Goal: Task Accomplishment & Management: Manage account settings

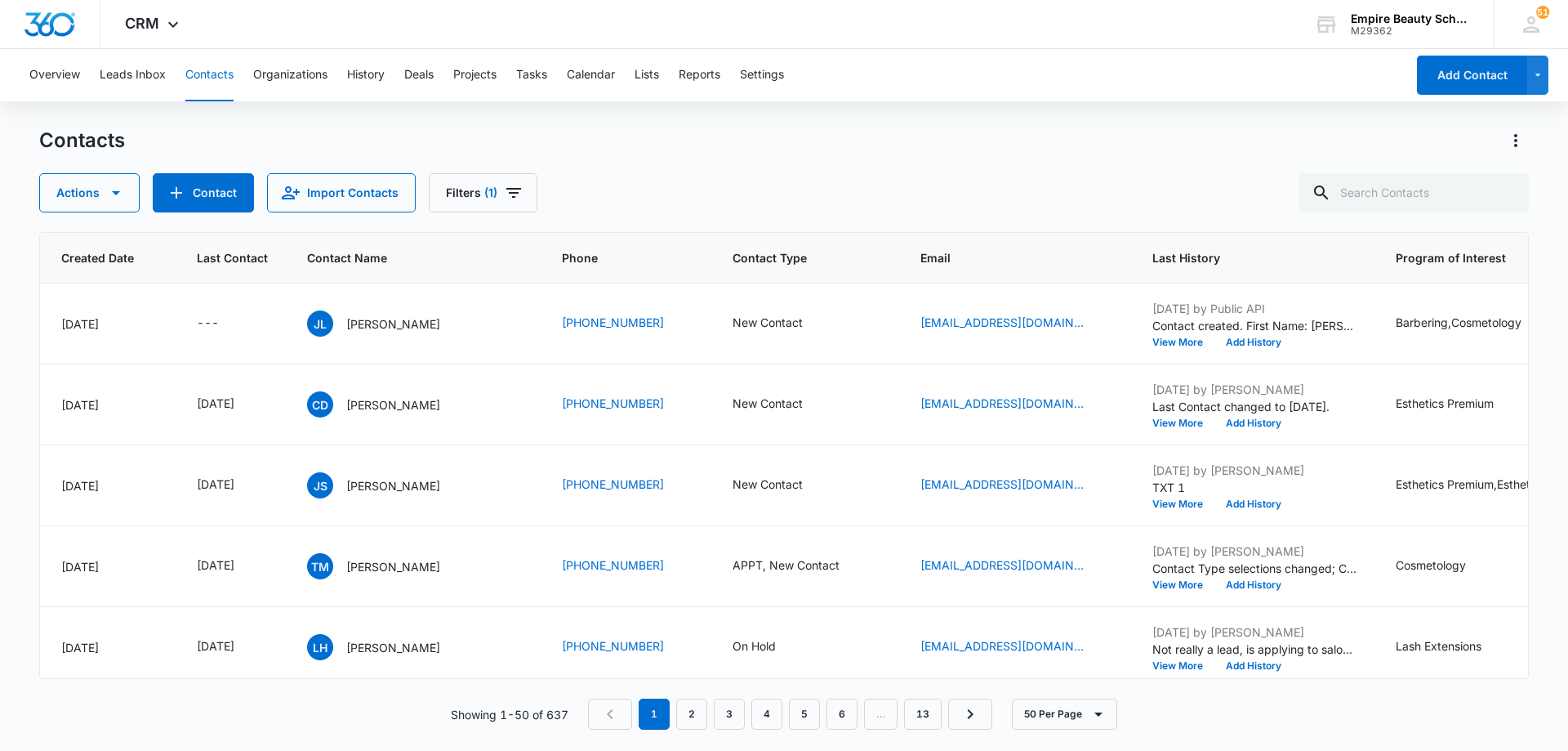
scroll to position [0, 243]
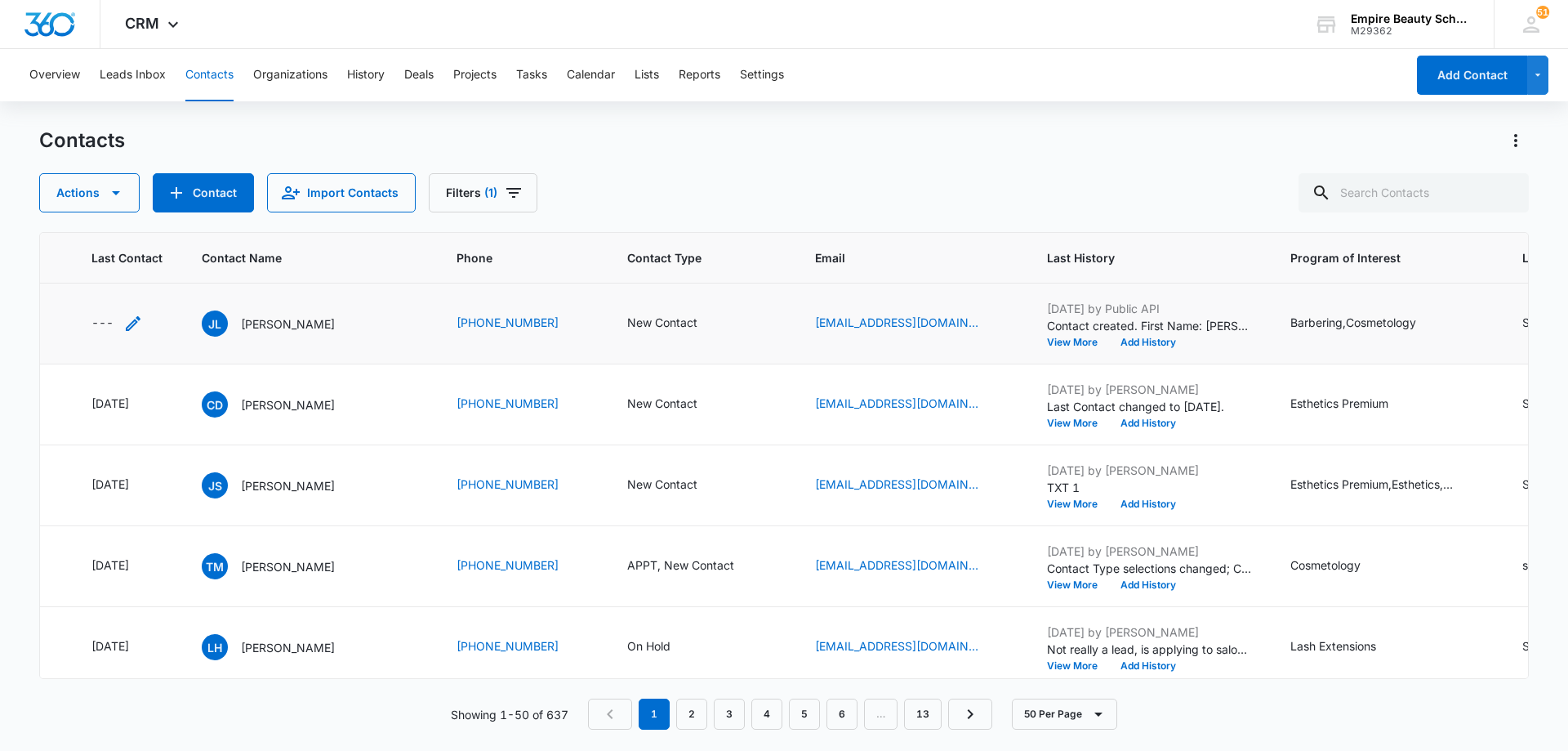
click at [133, 321] on icon "Last Contact - - Select to Edit Field" at bounding box center [133, 323] width 19 height 19
drag, startPoint x: 148, startPoint y: 214, endPoint x: 155, endPoint y: 228, distance: 15.7
click at [155, 228] on div at bounding box center [122, 219] width 155 height 40
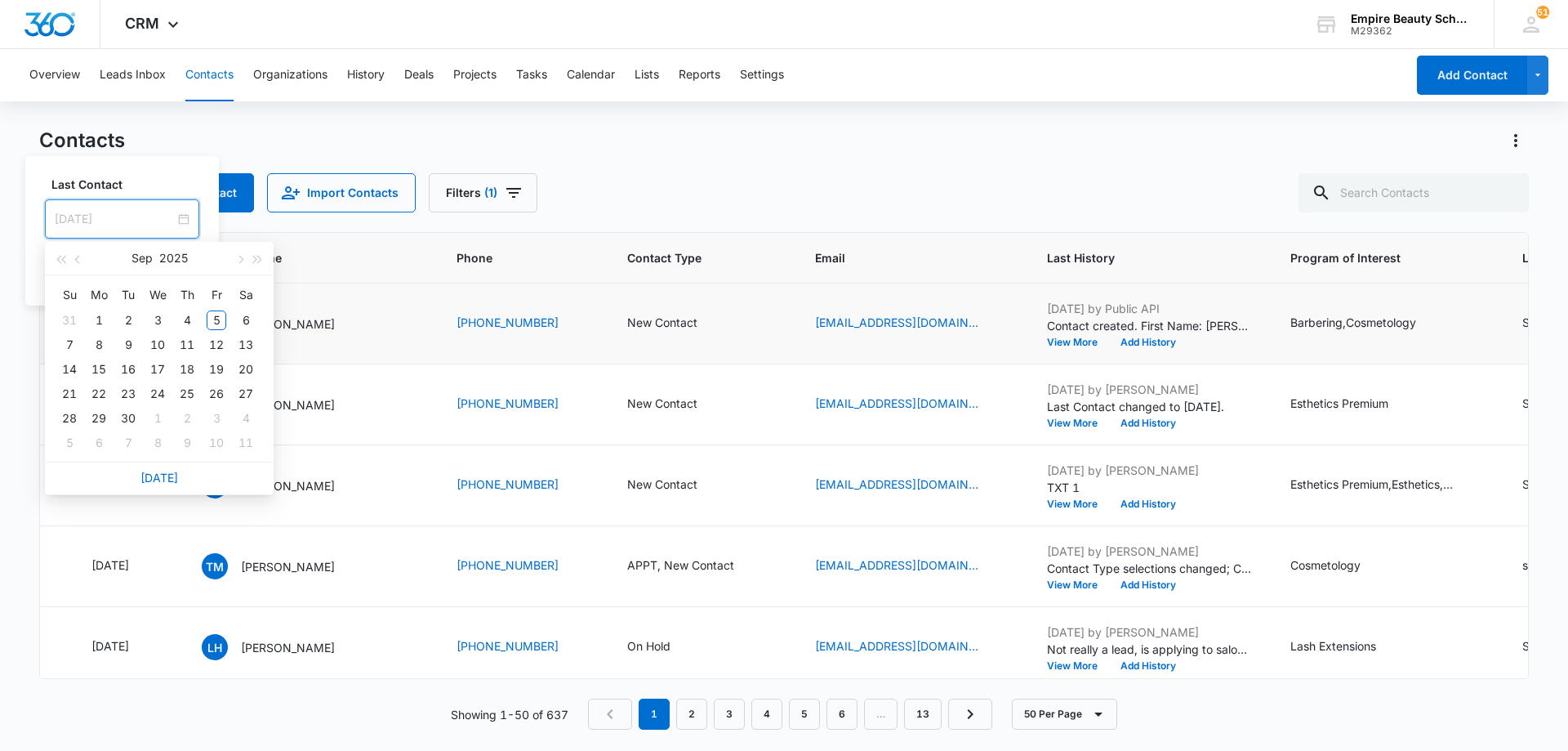
type input "[DATE]"
click at [166, 480] on link "[DATE]" at bounding box center [159, 477] width 38 height 14
type input "[DATE]"
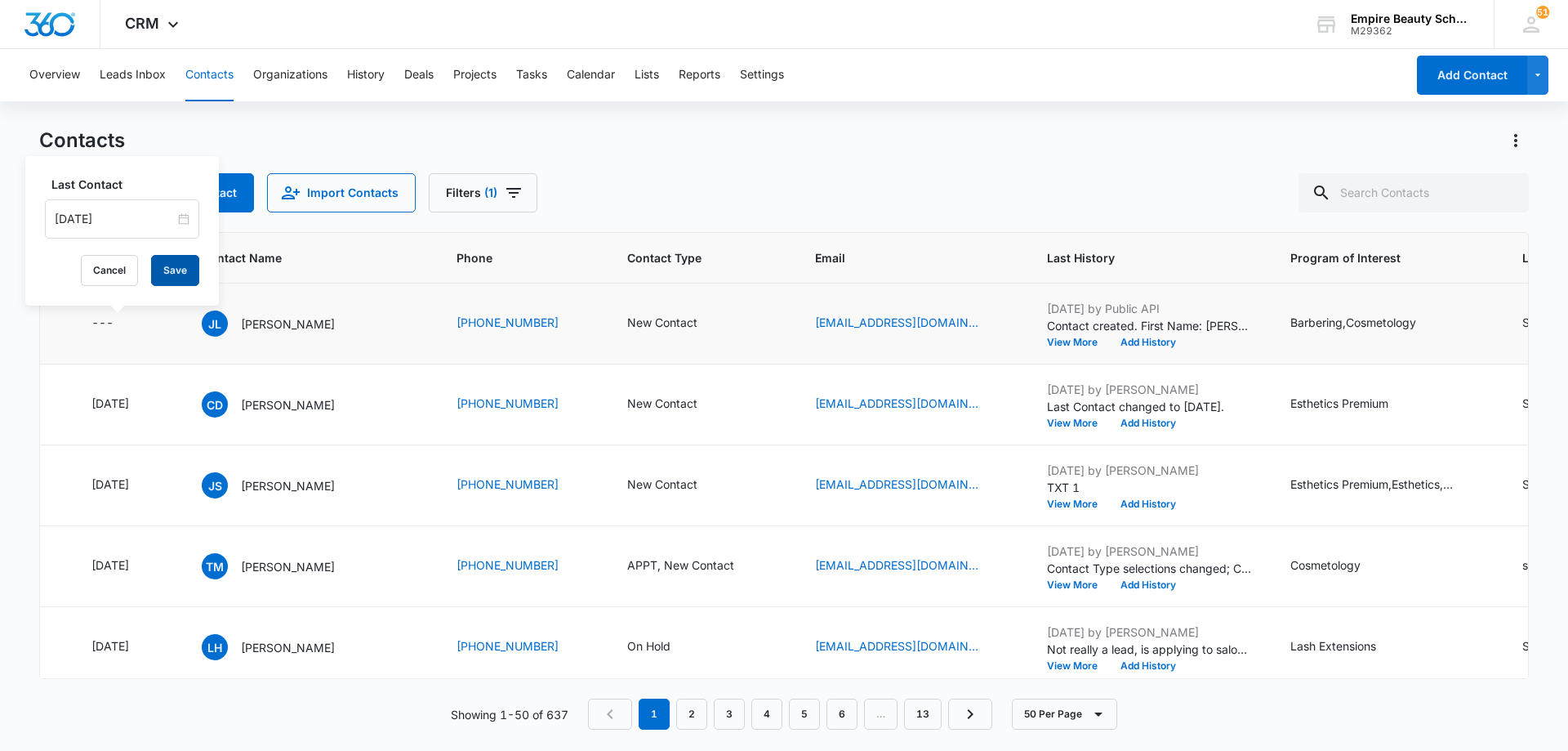
click at [160, 274] on button "Save" at bounding box center [175, 270] width 48 height 31
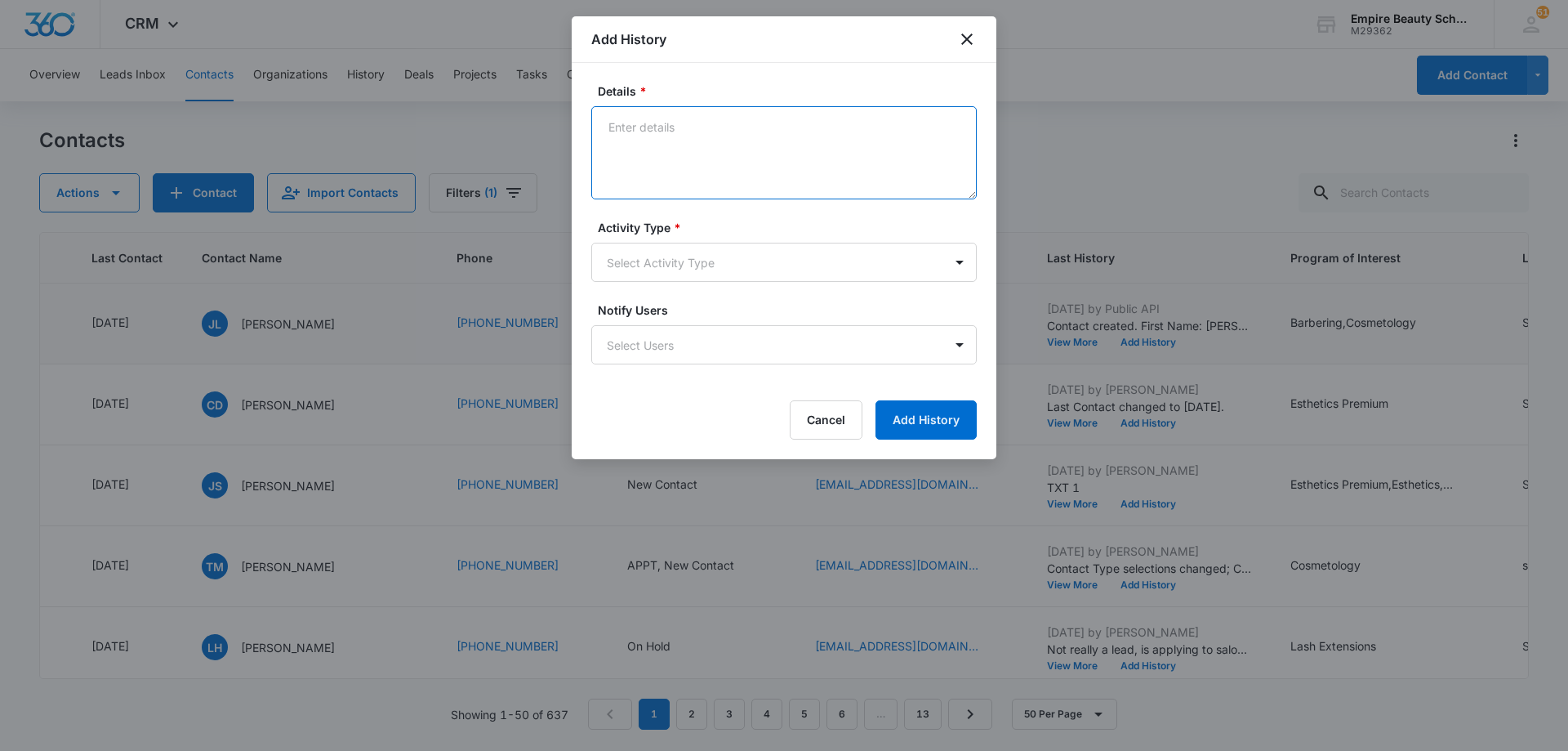
click at [696, 134] on textarea "Details *" at bounding box center [784, 153] width 385 height 93
type textarea "LVM 1"
click at [704, 264] on body "CRM Apps Forms CRM Email Shop Payments POS Files Brand Settings Empire Beauty S…" at bounding box center [784, 376] width 1568 height 751
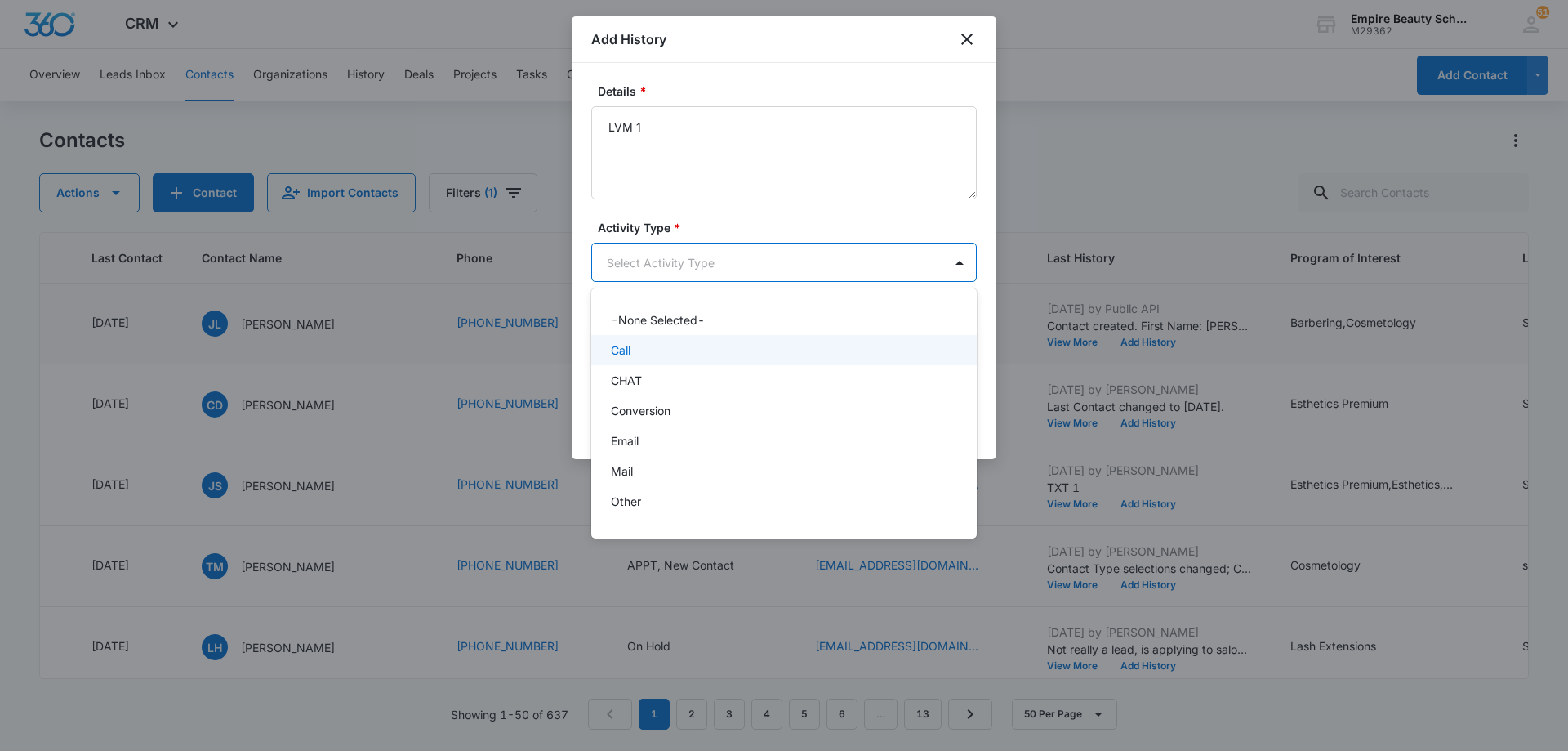
click at [688, 357] on div "Call" at bounding box center [782, 350] width 343 height 17
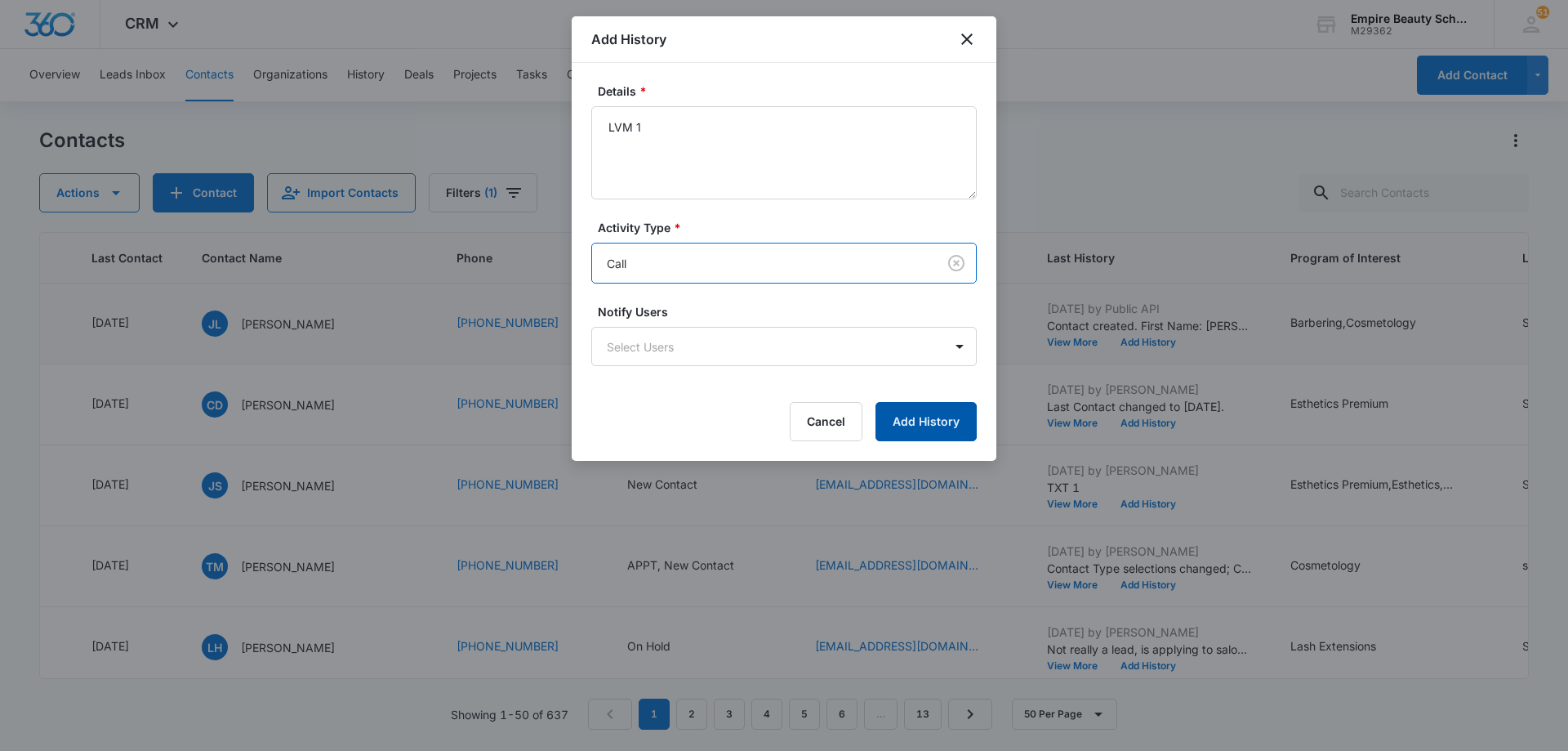
click at [908, 416] on button "Add History" at bounding box center [926, 421] width 102 height 40
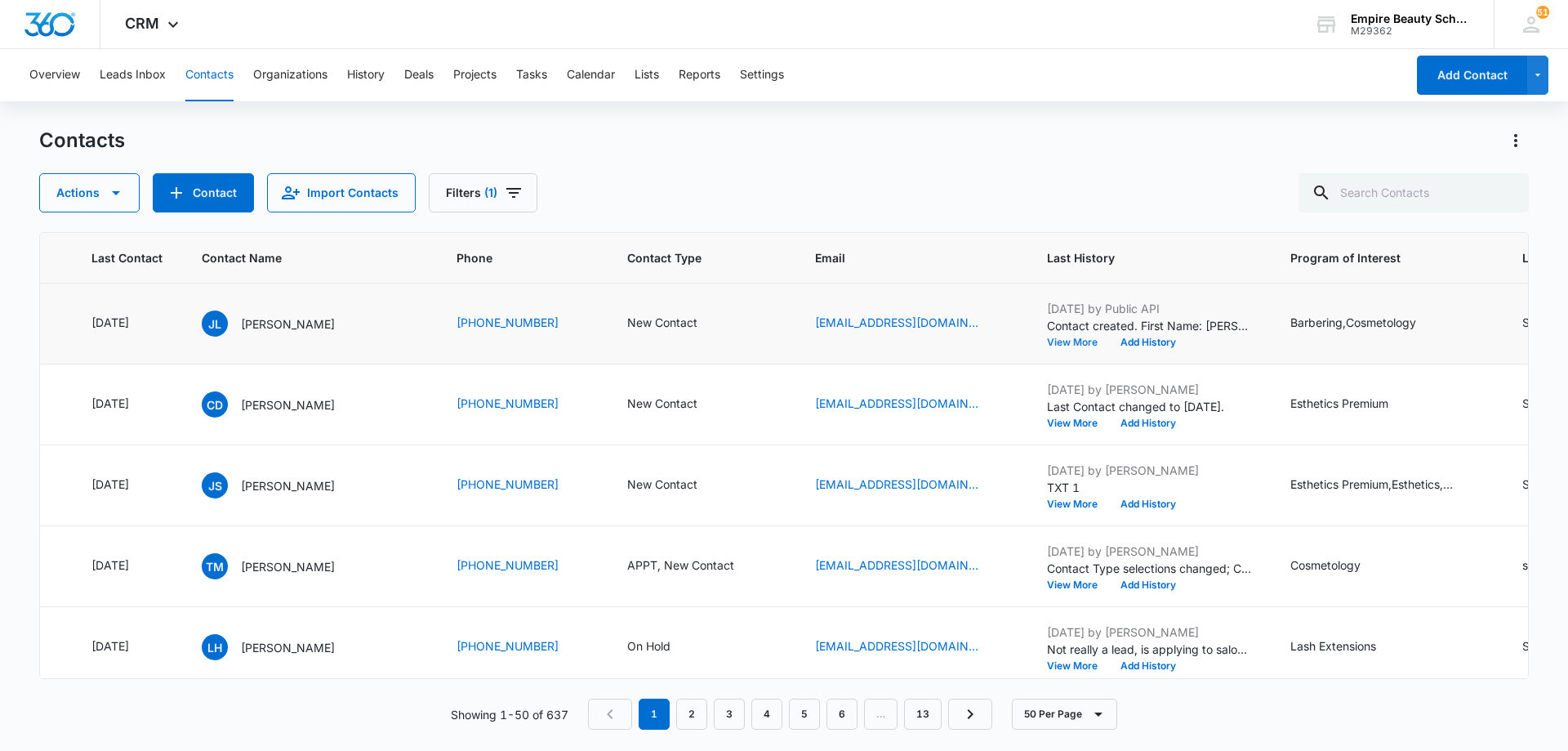
click at [1059, 338] on button "View More" at bounding box center [1078, 343] width 62 height 10
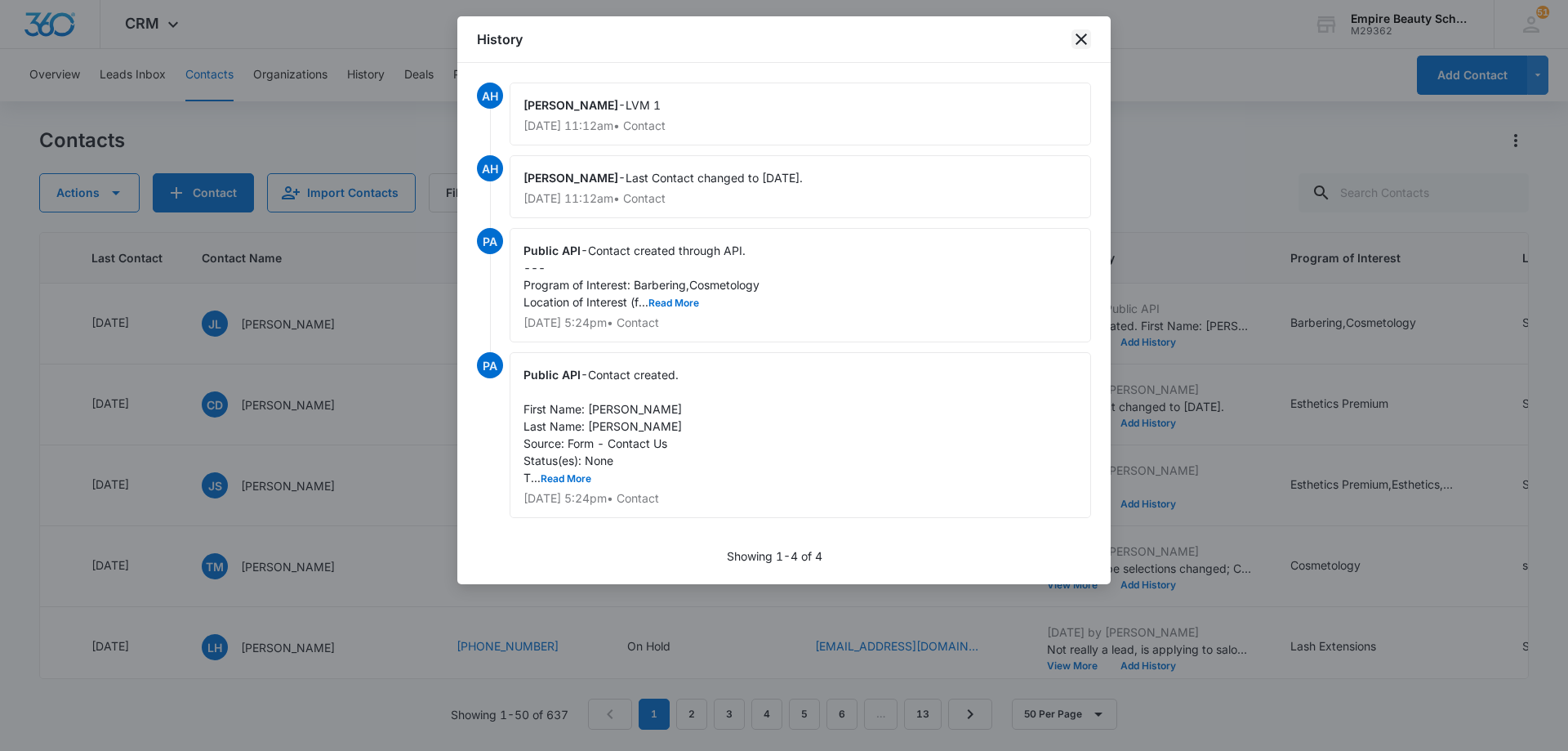
click at [1083, 41] on icon "close" at bounding box center [1081, 40] width 12 height 12
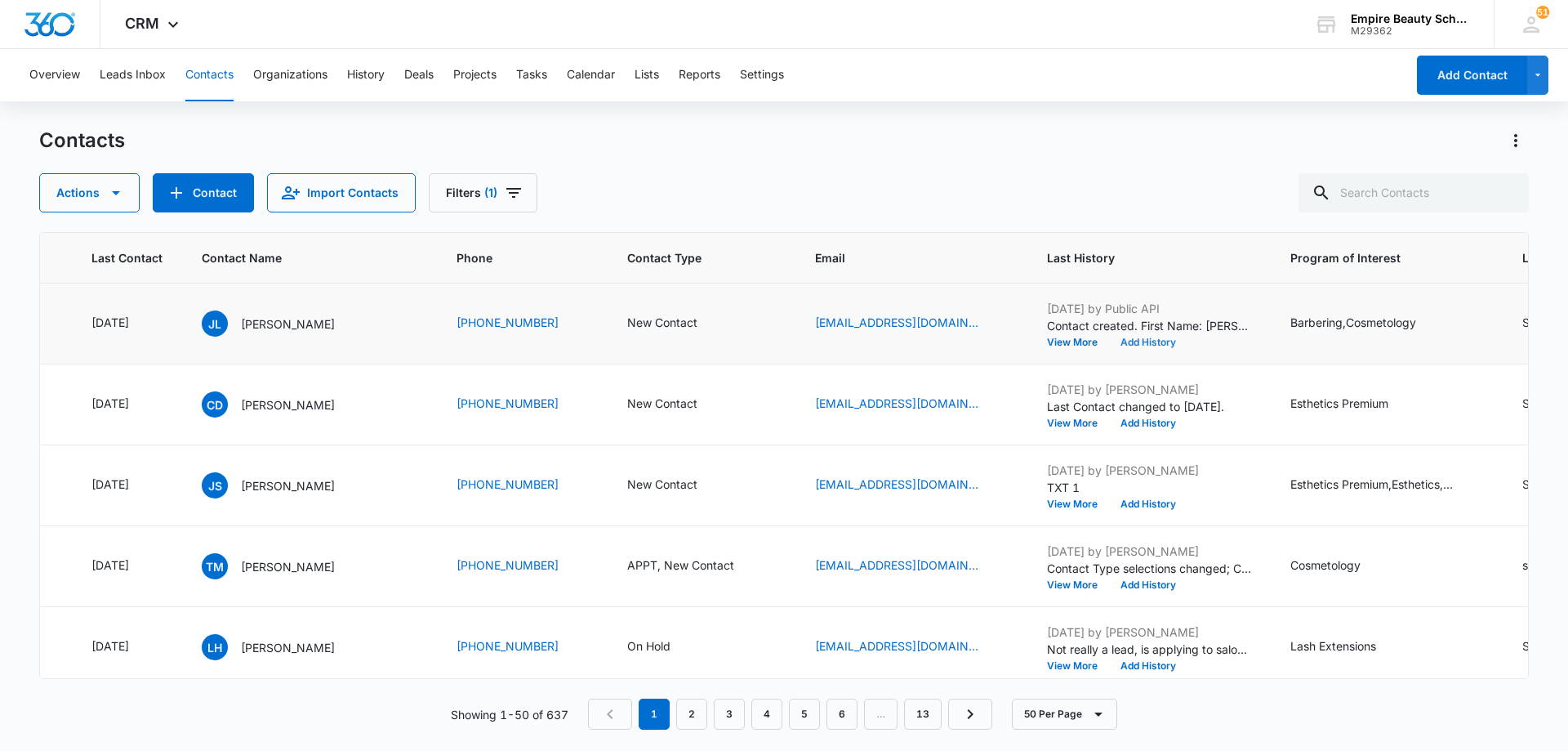
click at [1141, 345] on button "Add History" at bounding box center [1148, 343] width 78 height 10
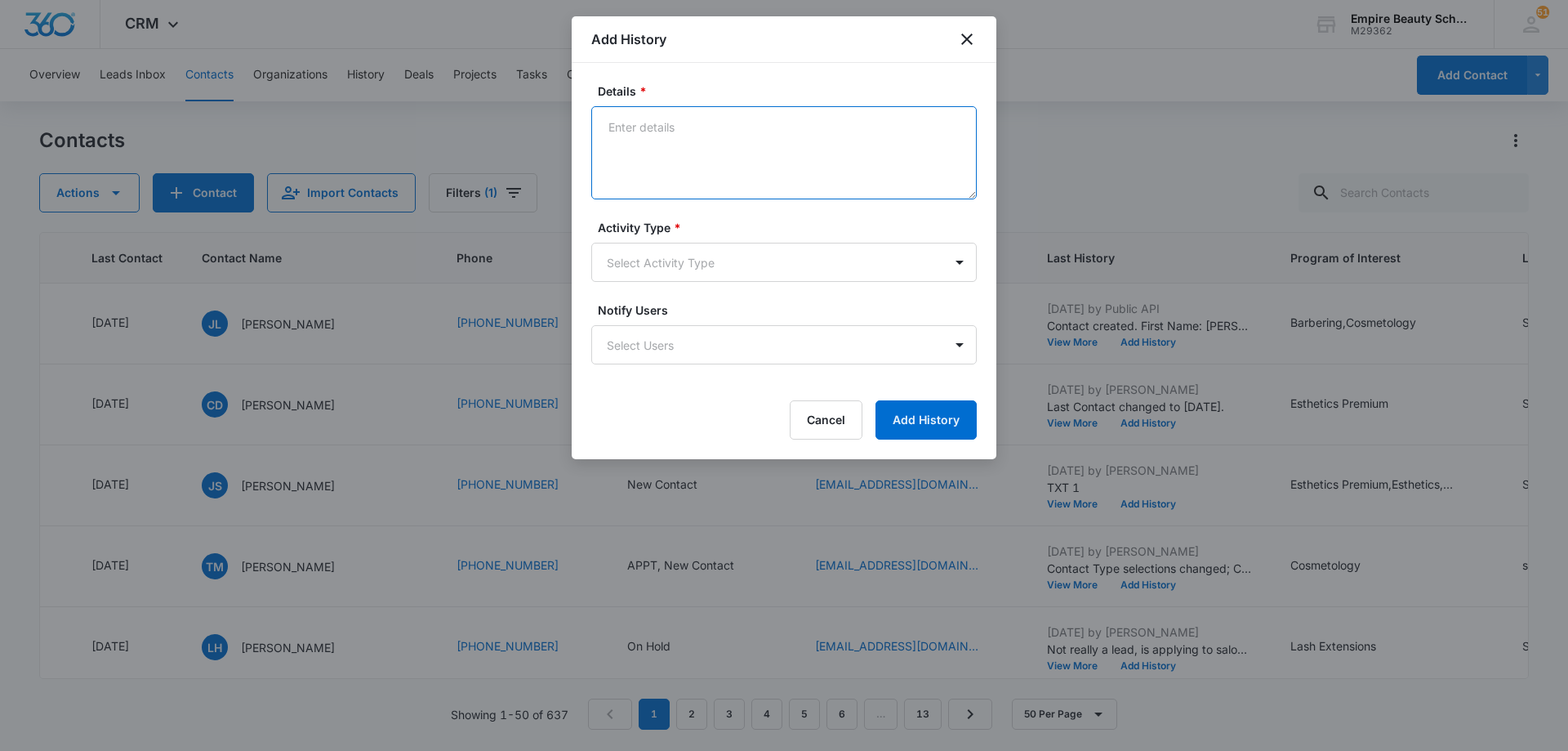
click at [766, 143] on textarea "Details *" at bounding box center [784, 153] width 385 height 93
type textarea "EM 1"
click at [743, 255] on body "CRM Apps Forms CRM Email Shop Payments POS Files Brand Settings Empire Beauty S…" at bounding box center [784, 376] width 1568 height 751
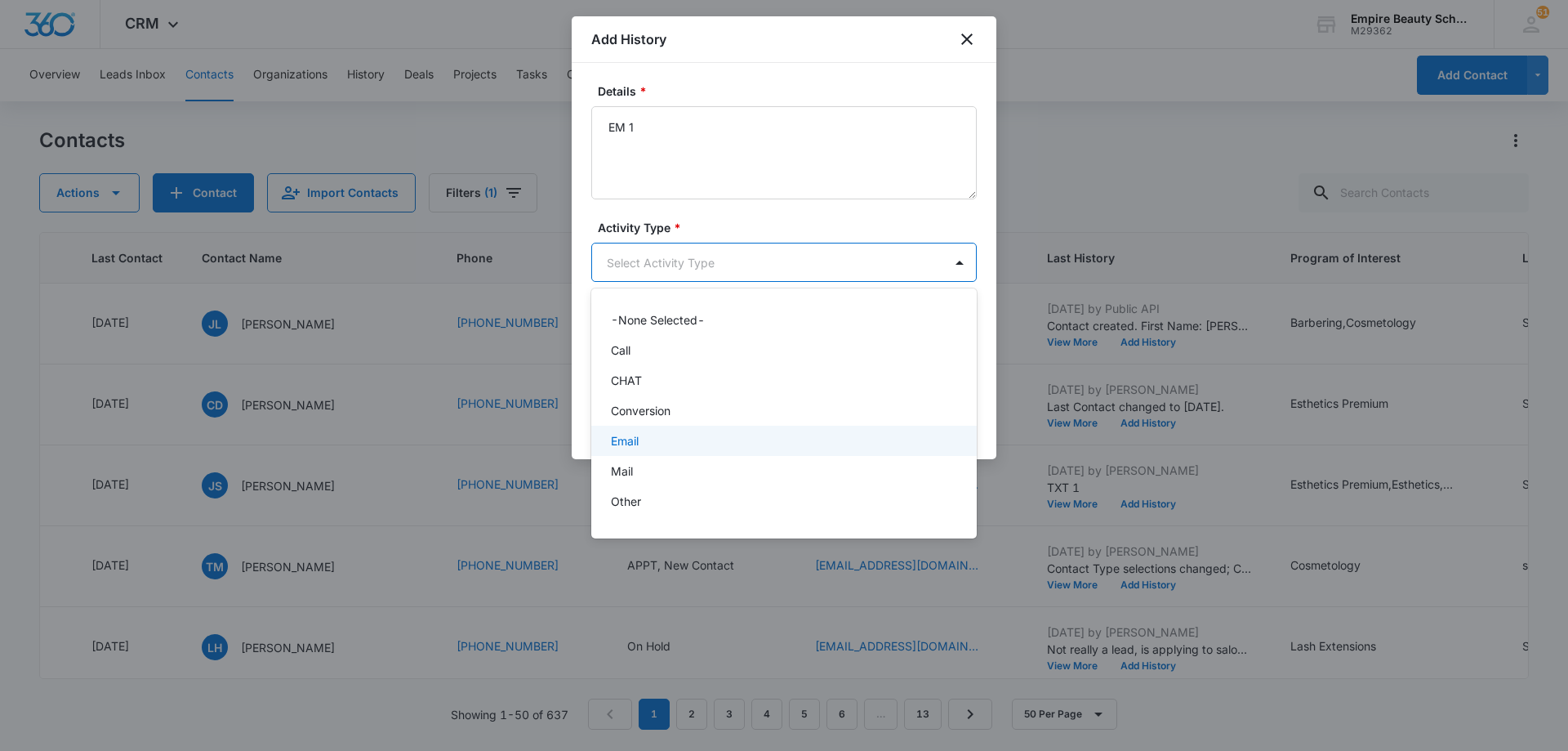
click at [686, 442] on div "Email" at bounding box center [782, 440] width 343 height 17
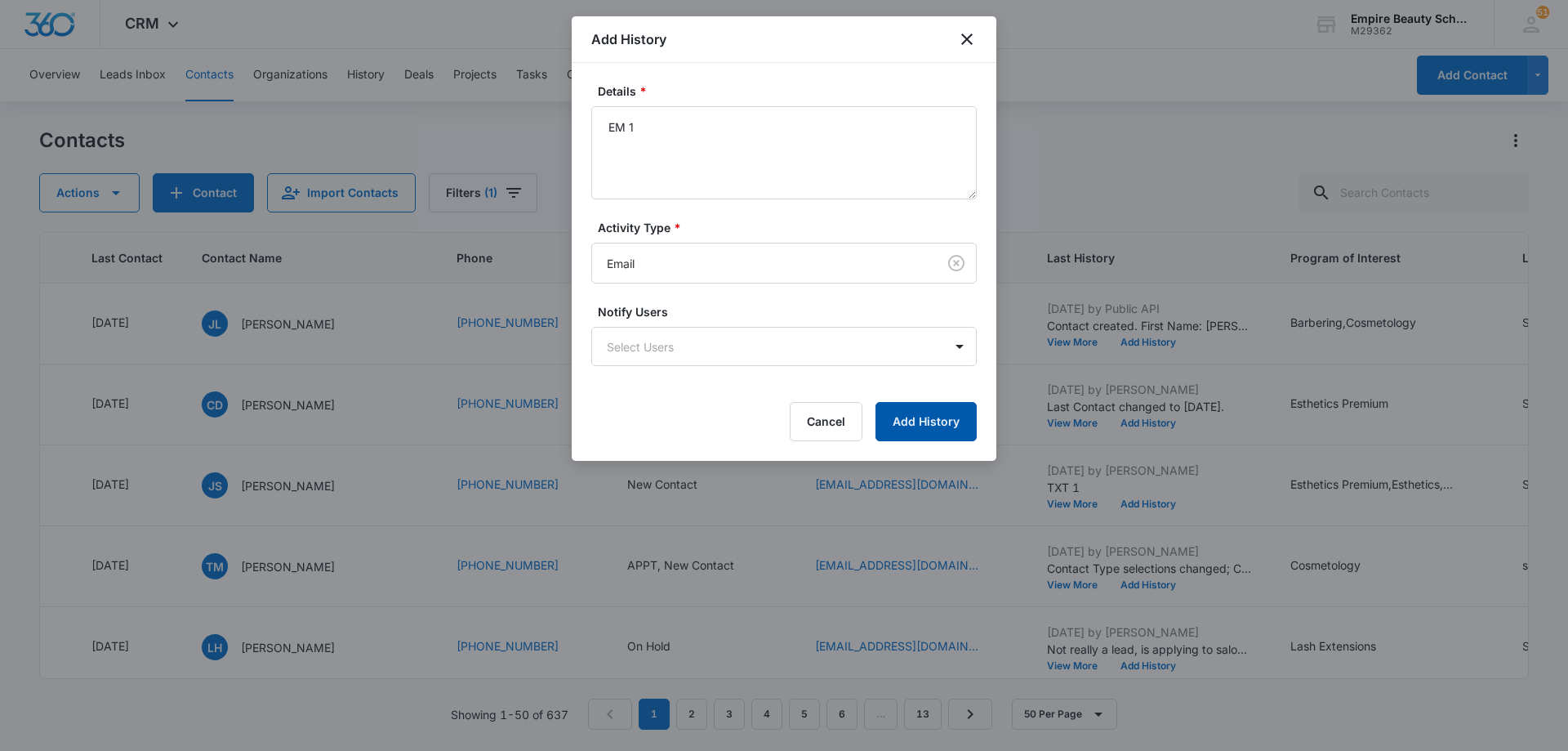
click at [910, 424] on button "Add History" at bounding box center [926, 421] width 102 height 40
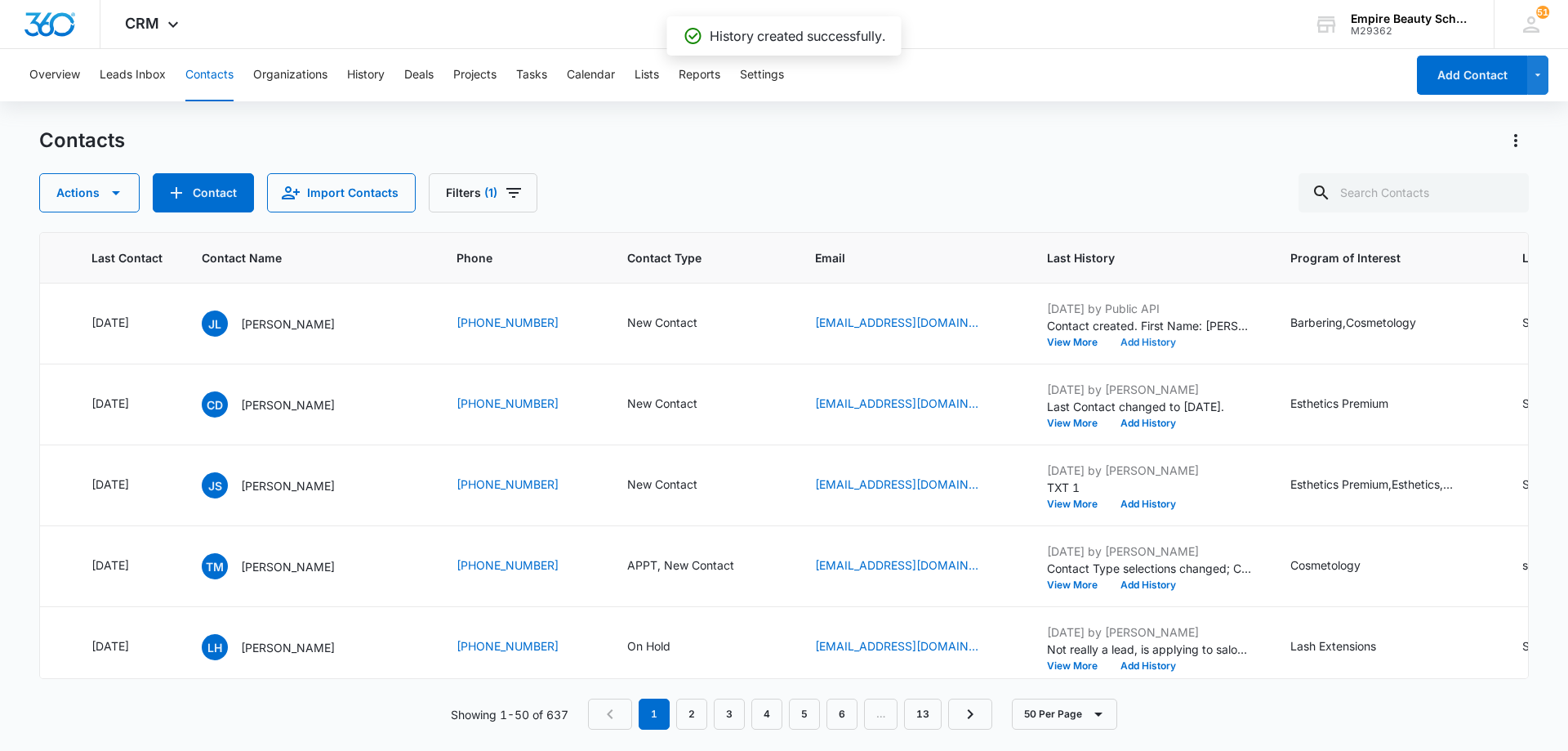
click at [1134, 342] on button "Add History" at bounding box center [1148, 343] width 78 height 10
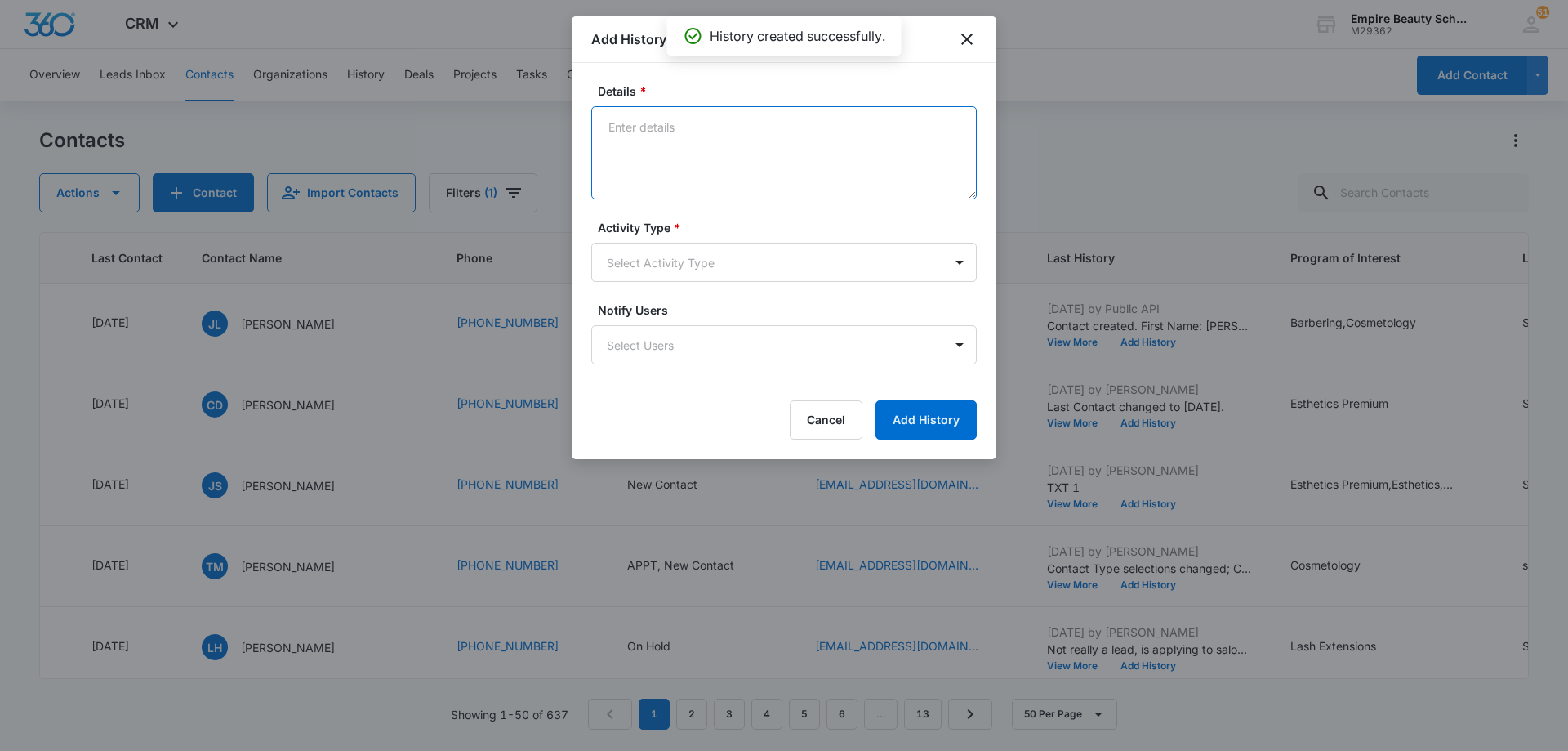
click at [732, 141] on textarea "Details *" at bounding box center [784, 153] width 385 height 93
type textarea "TXT 1"
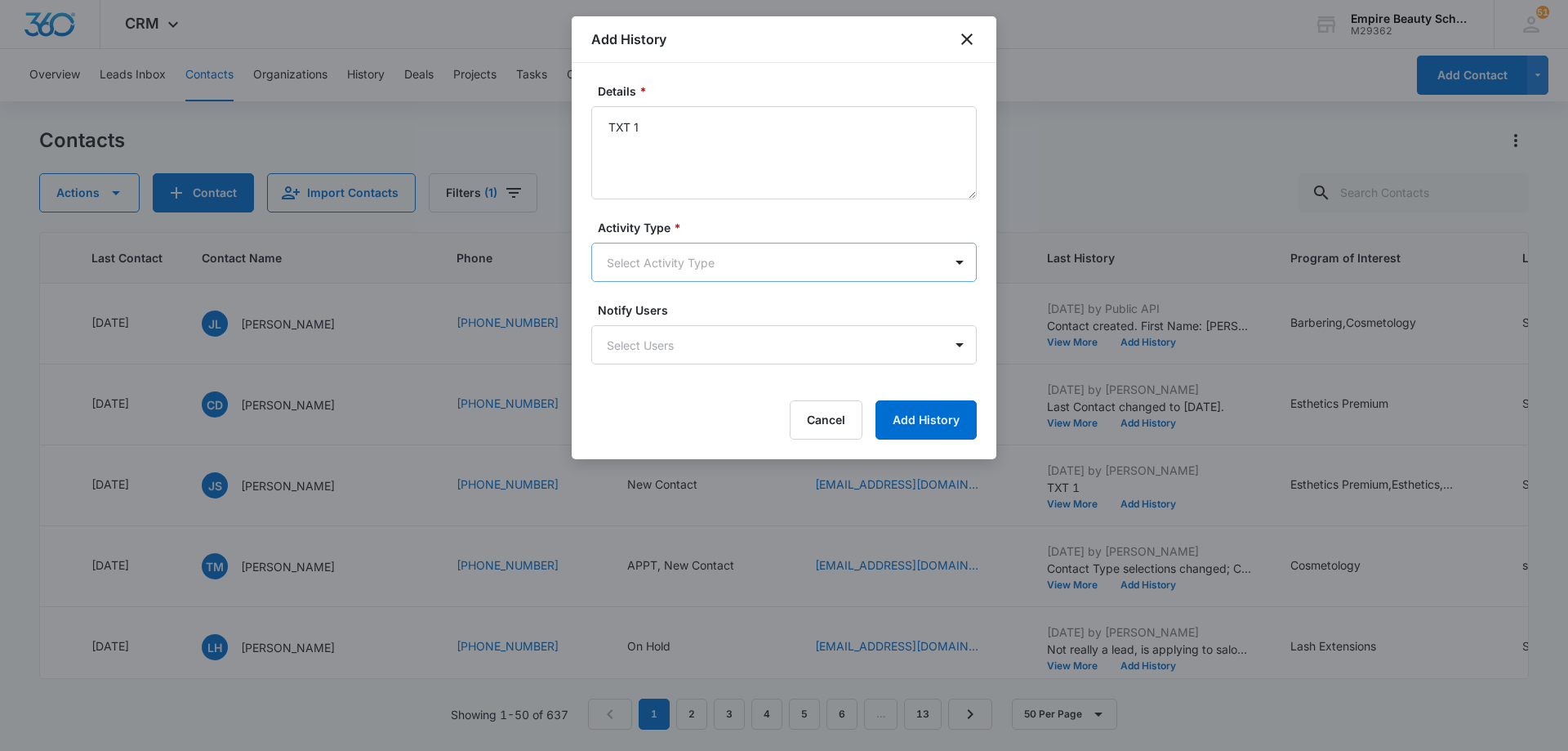
click at [719, 271] on body "CRM Apps Forms CRM Email Shop Payments POS Files Brand Settings Empire Beauty S…" at bounding box center [784, 376] width 1568 height 751
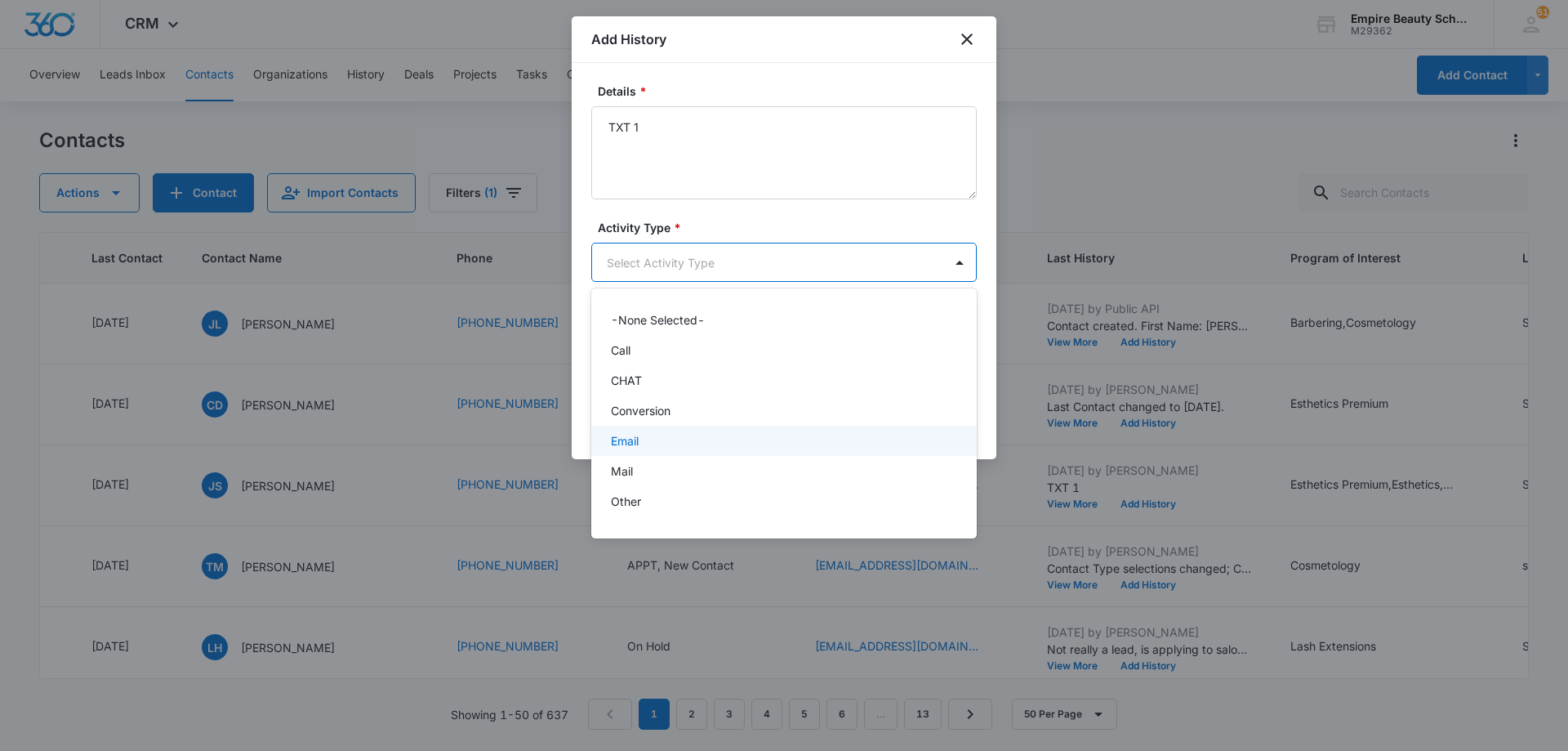
scroll to position [85, 0]
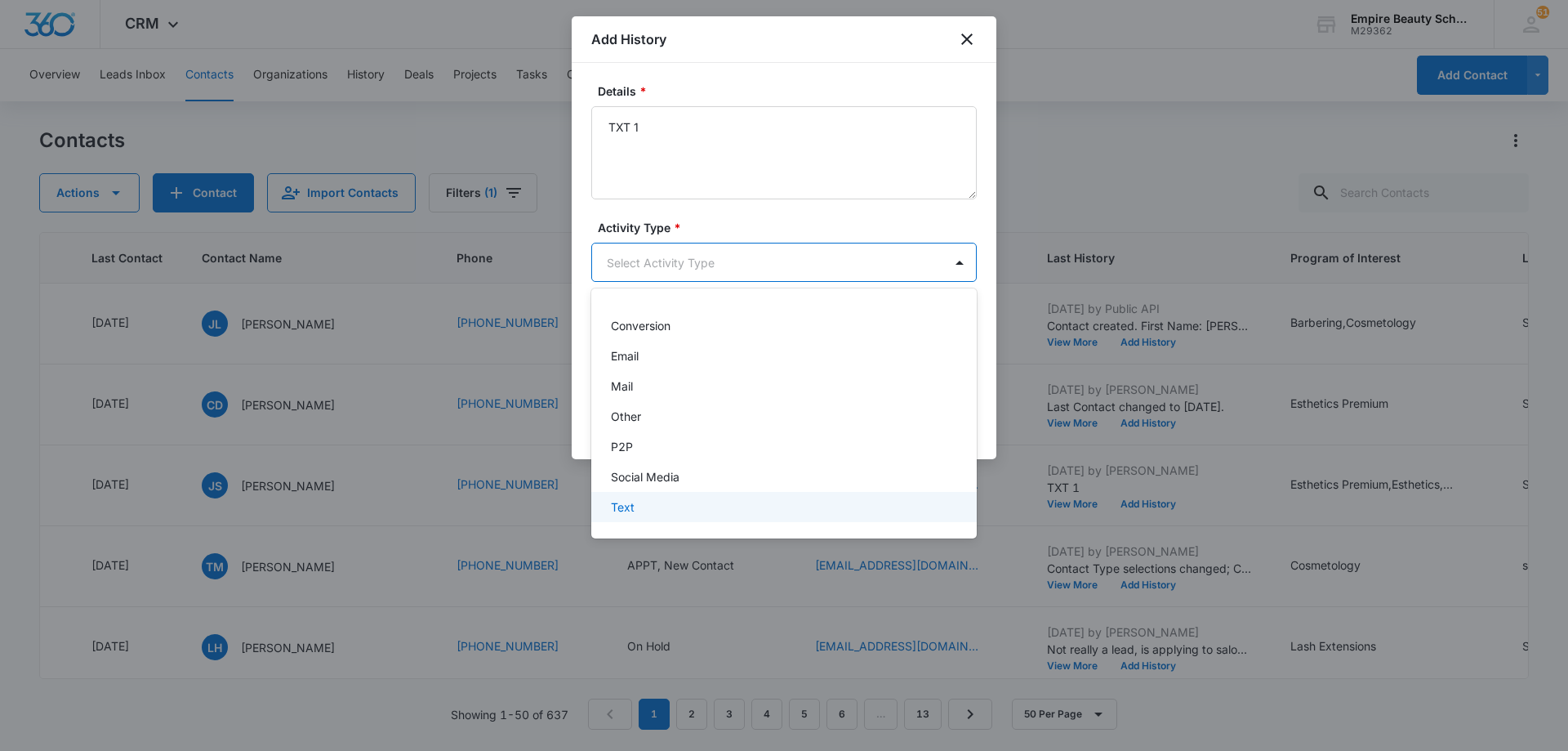
drag, startPoint x: 724, startPoint y: 510, endPoint x: 835, endPoint y: 466, distance: 119.4
click at [725, 510] on div "Text" at bounding box center [782, 507] width 343 height 17
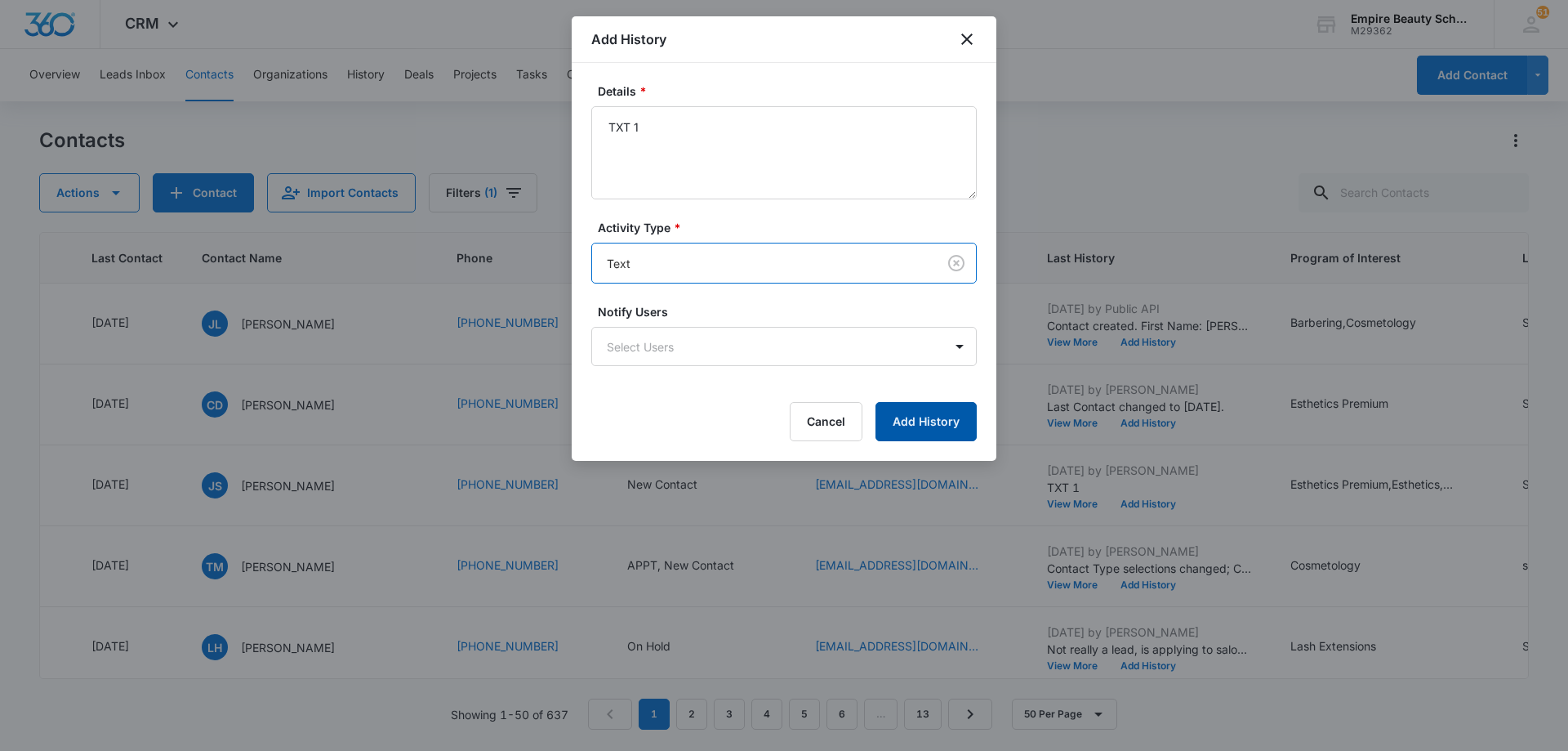
click at [933, 415] on button "Add History" at bounding box center [926, 421] width 102 height 40
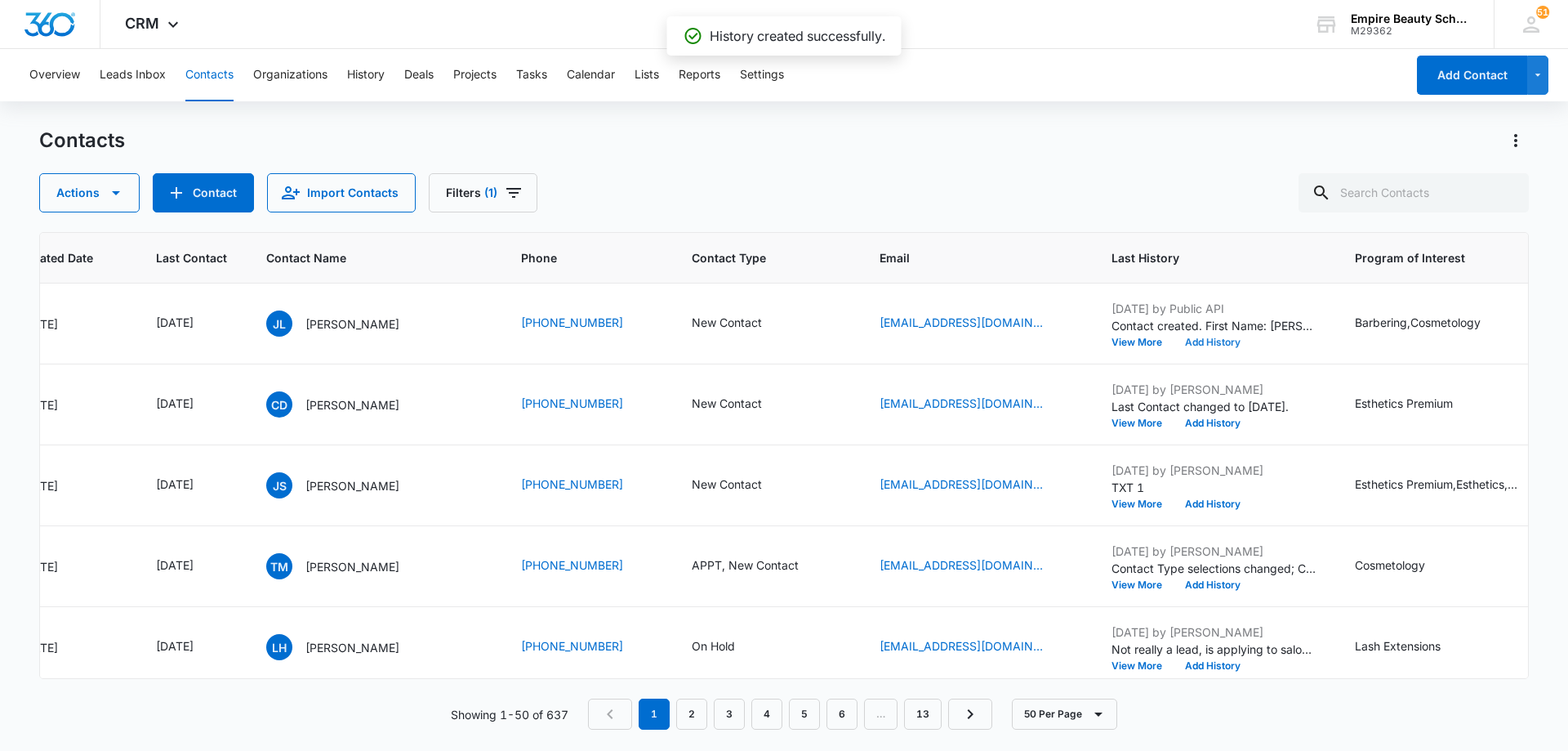
scroll to position [0, 114]
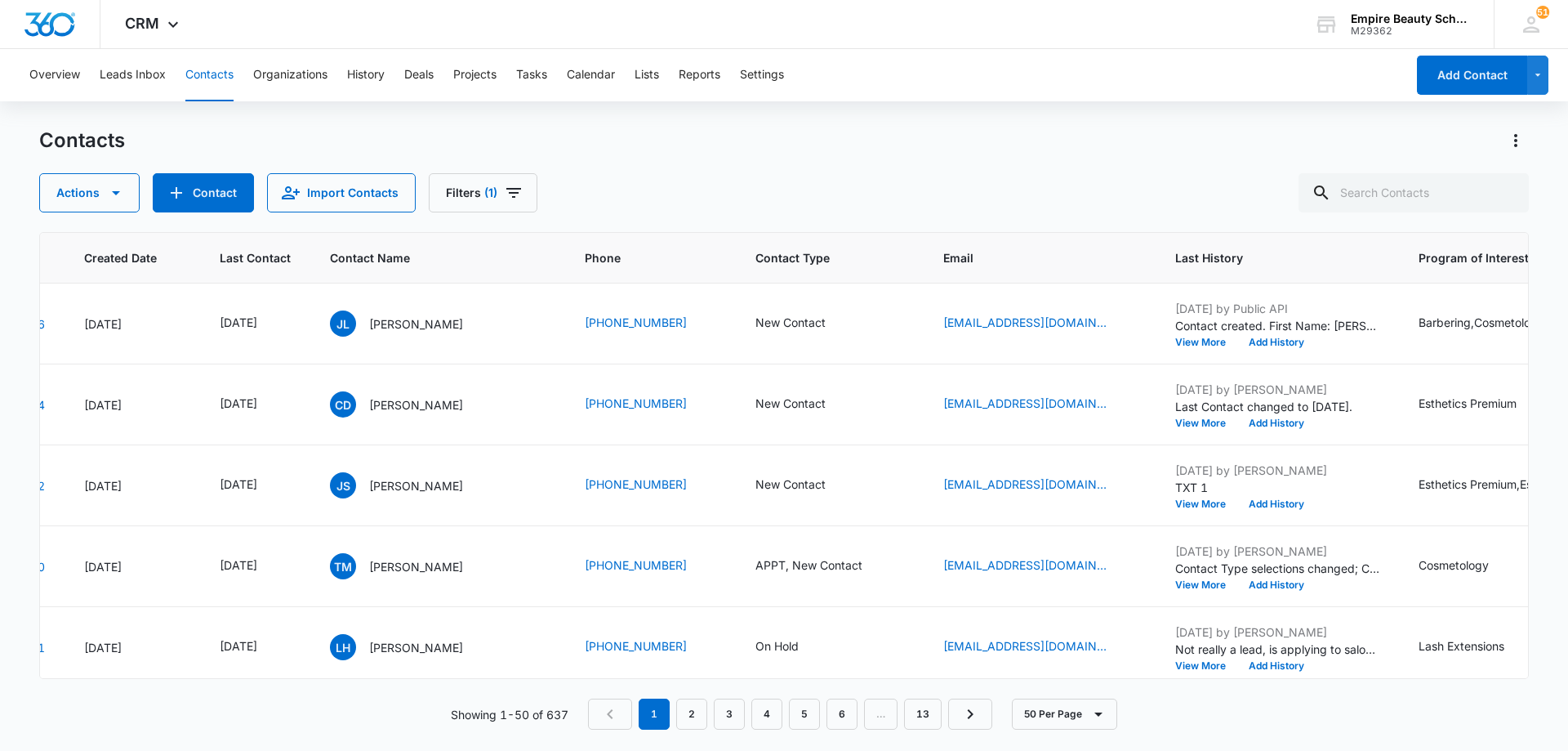
click at [685, 171] on div "Contacts Actions Contact Import Contacts Filters (1)" at bounding box center [784, 170] width 1490 height 85
click at [1440, 198] on input "text" at bounding box center [1414, 193] width 230 height 40
type input "autumn"
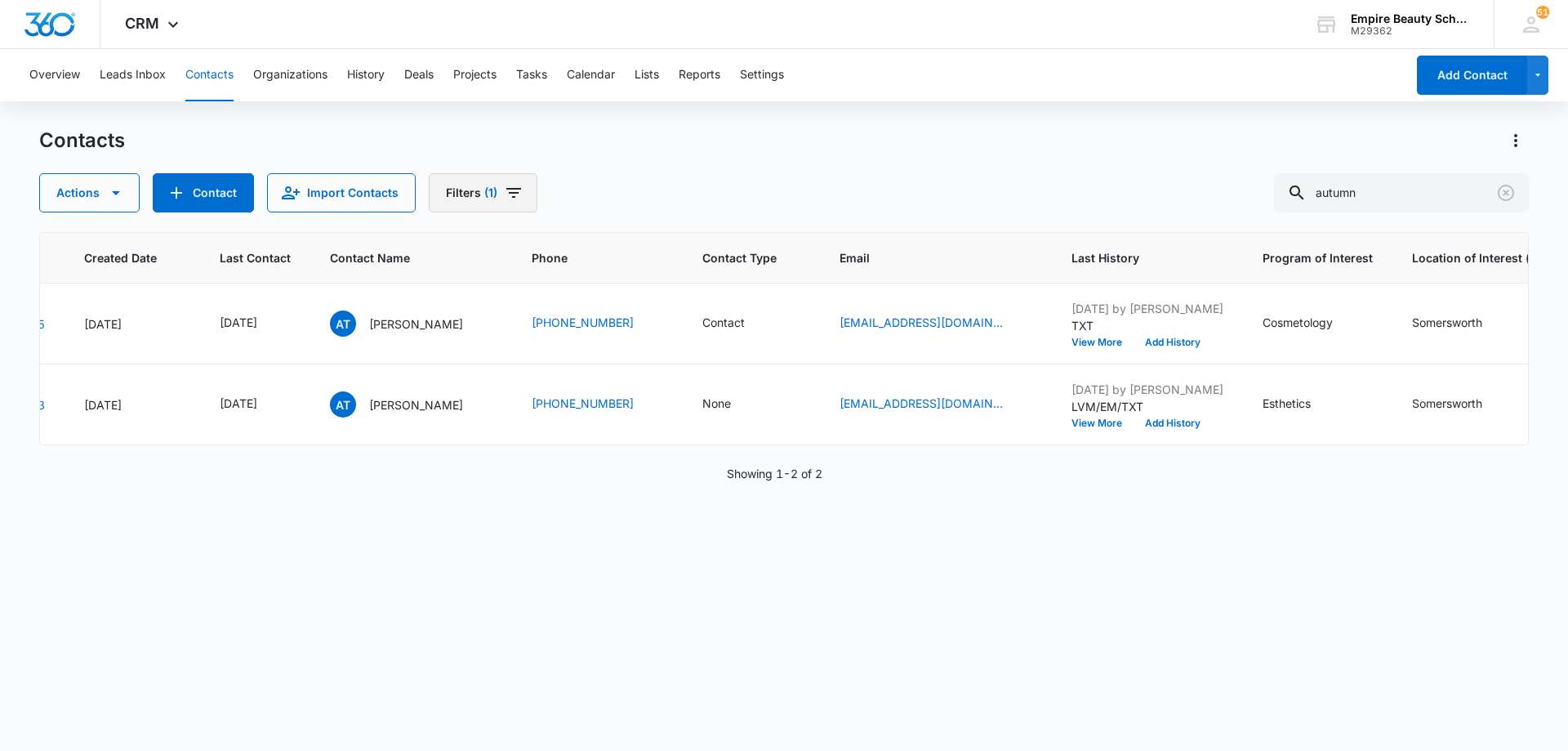
click at [511, 189] on icon "Filters" at bounding box center [513, 193] width 15 height 10
click at [552, 466] on icon "Clear" at bounding box center [551, 465] width 11 height 11
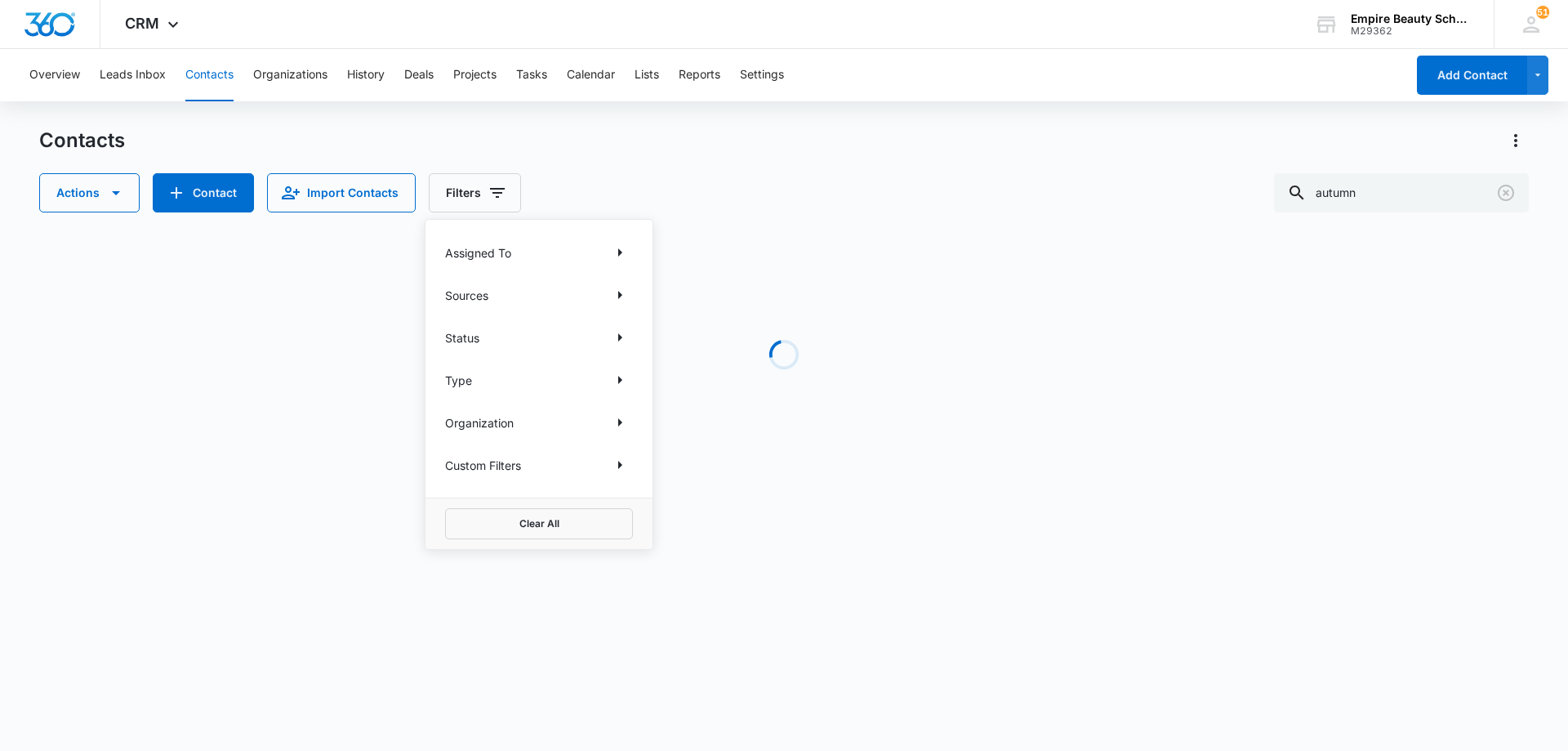
click at [747, 177] on div "Actions Contact Import Contacts Filters Assigned To Sources Status Type Organiz…" at bounding box center [784, 193] width 1490 height 40
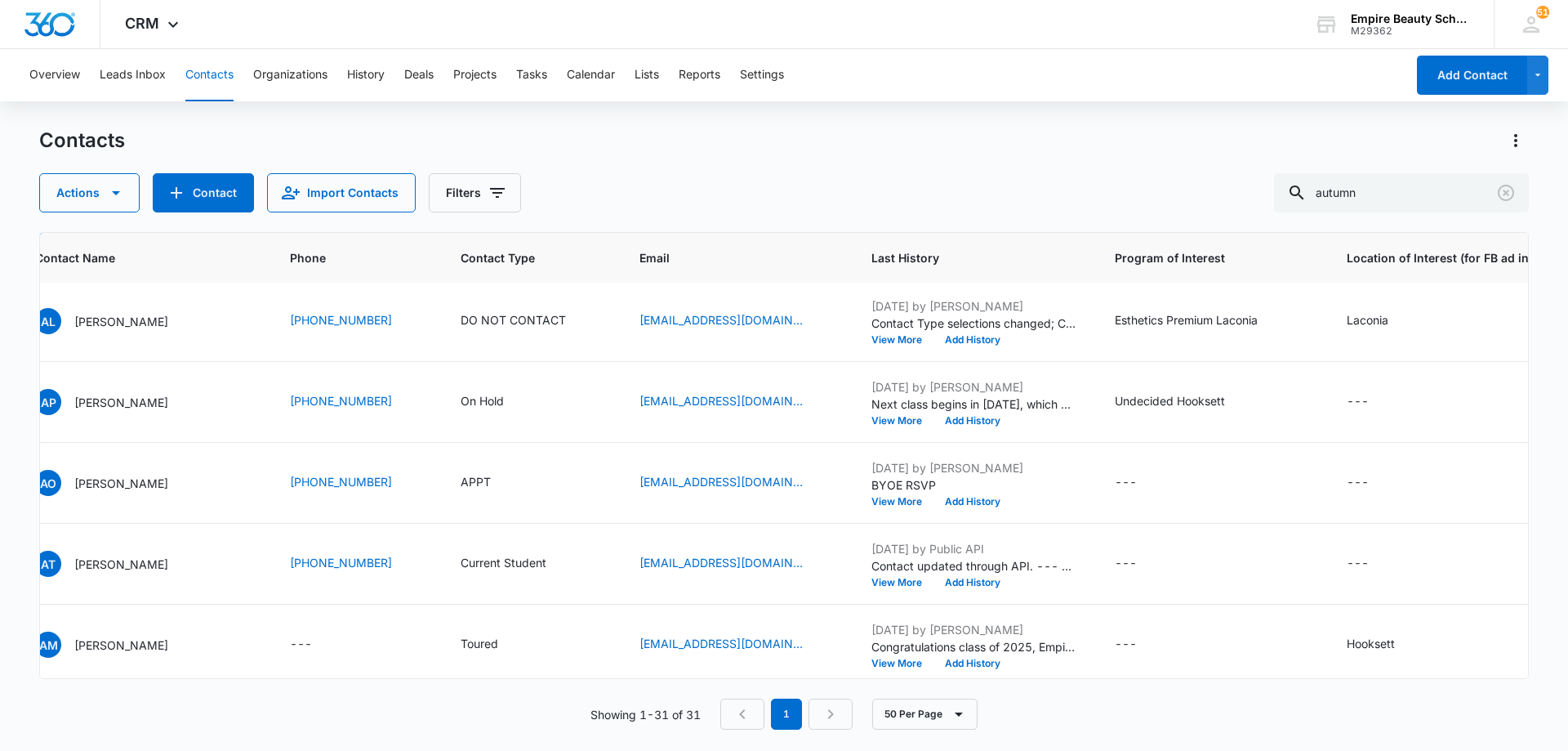
scroll to position [245, 461]
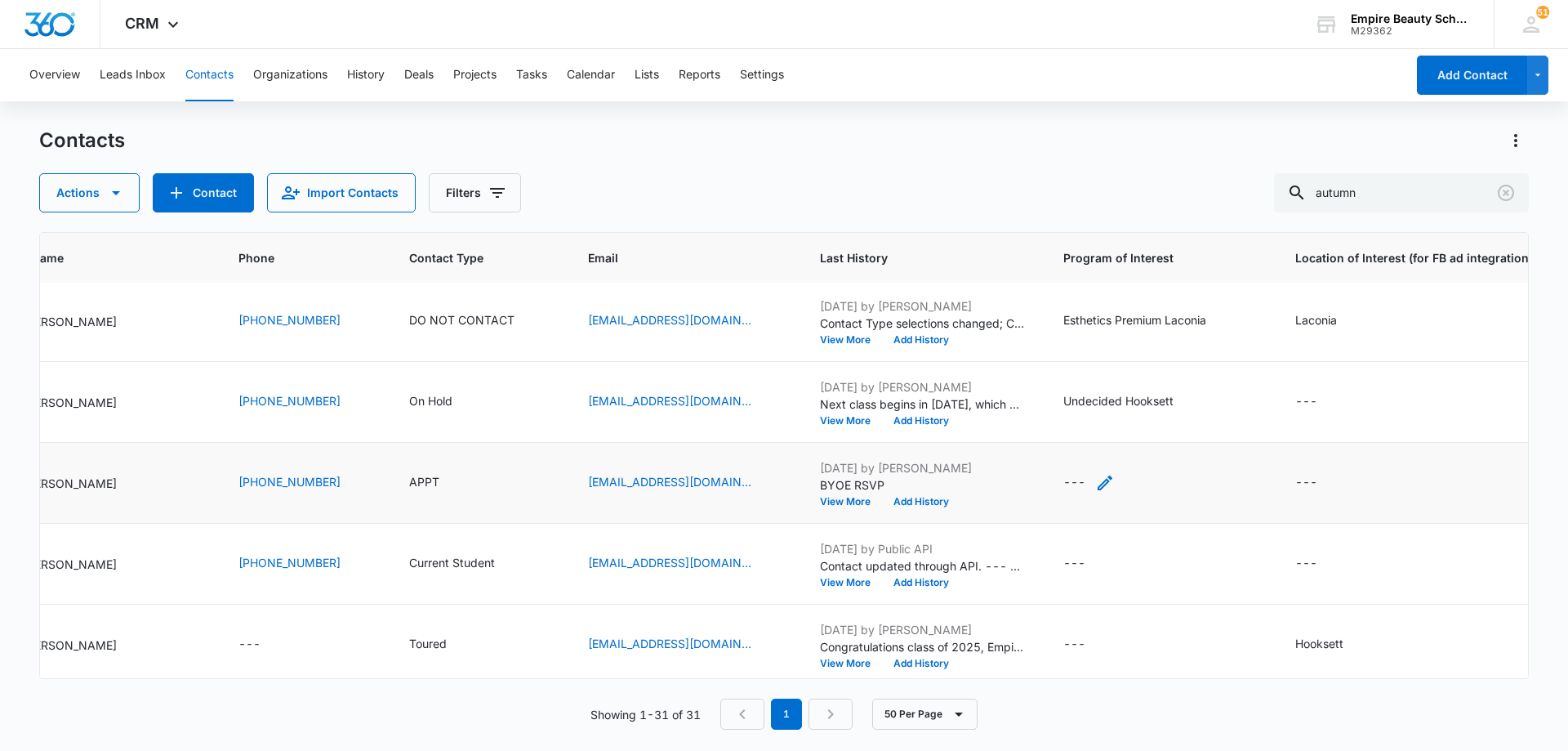
click at [1115, 479] on icon "Program of Interest - - Select to Edit Field" at bounding box center [1105, 483] width 19 height 19
click at [1128, 378] on input "Program of Interest" at bounding box center [1115, 377] width 206 height 40
type input "Cosmetology"
click at [1144, 376] on input "Cosmetology" at bounding box center [1115, 377] width 206 height 40
click at [1164, 381] on input "Cosmetology" at bounding box center [1115, 377] width 206 height 40
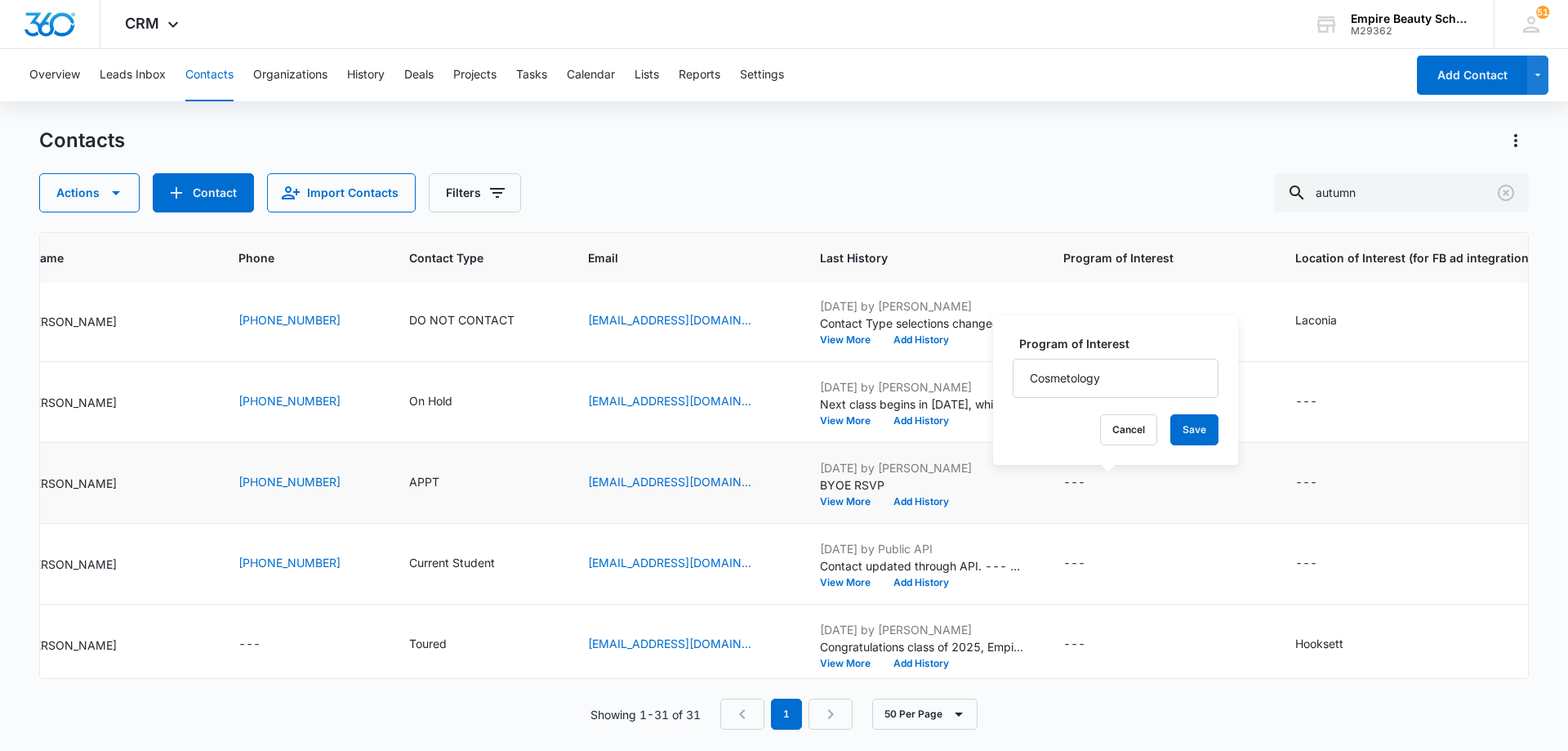
click at [1211, 369] on div "Program of Interest Cosmetology Cancel Save" at bounding box center [1115, 390] width 245 height 149
click at [1180, 424] on button "Save" at bounding box center [1194, 430] width 48 height 31
click at [1347, 479] on icon "Location of Interest (for FB ad integration) - - Select to Edit Field" at bounding box center [1337, 483] width 19 height 19
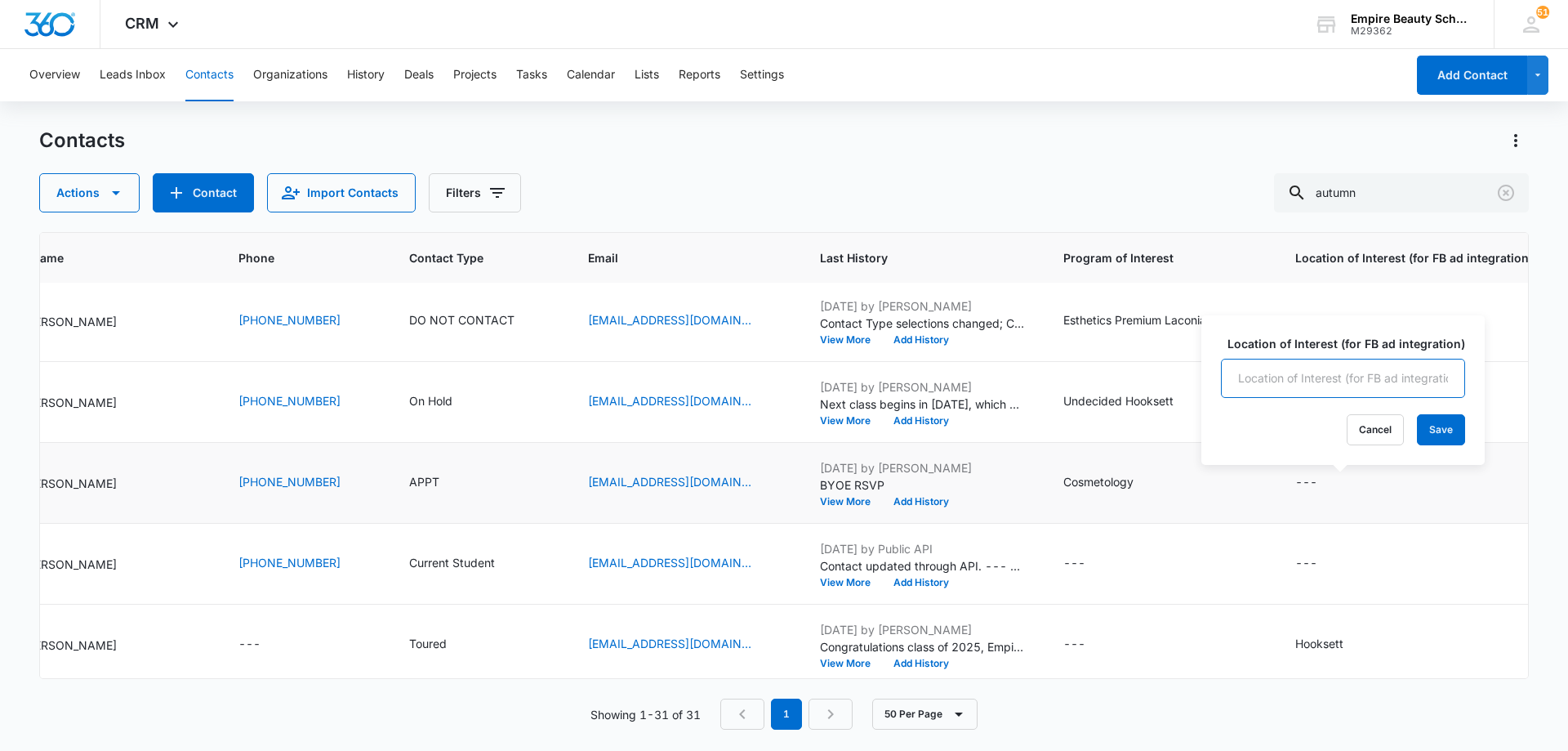
click at [1352, 371] on input "Location of Interest (for FB ad integration)" at bounding box center [1343, 377] width 244 height 40
type input "Somersworth"
click at [1437, 436] on button "Save" at bounding box center [1441, 430] width 48 height 31
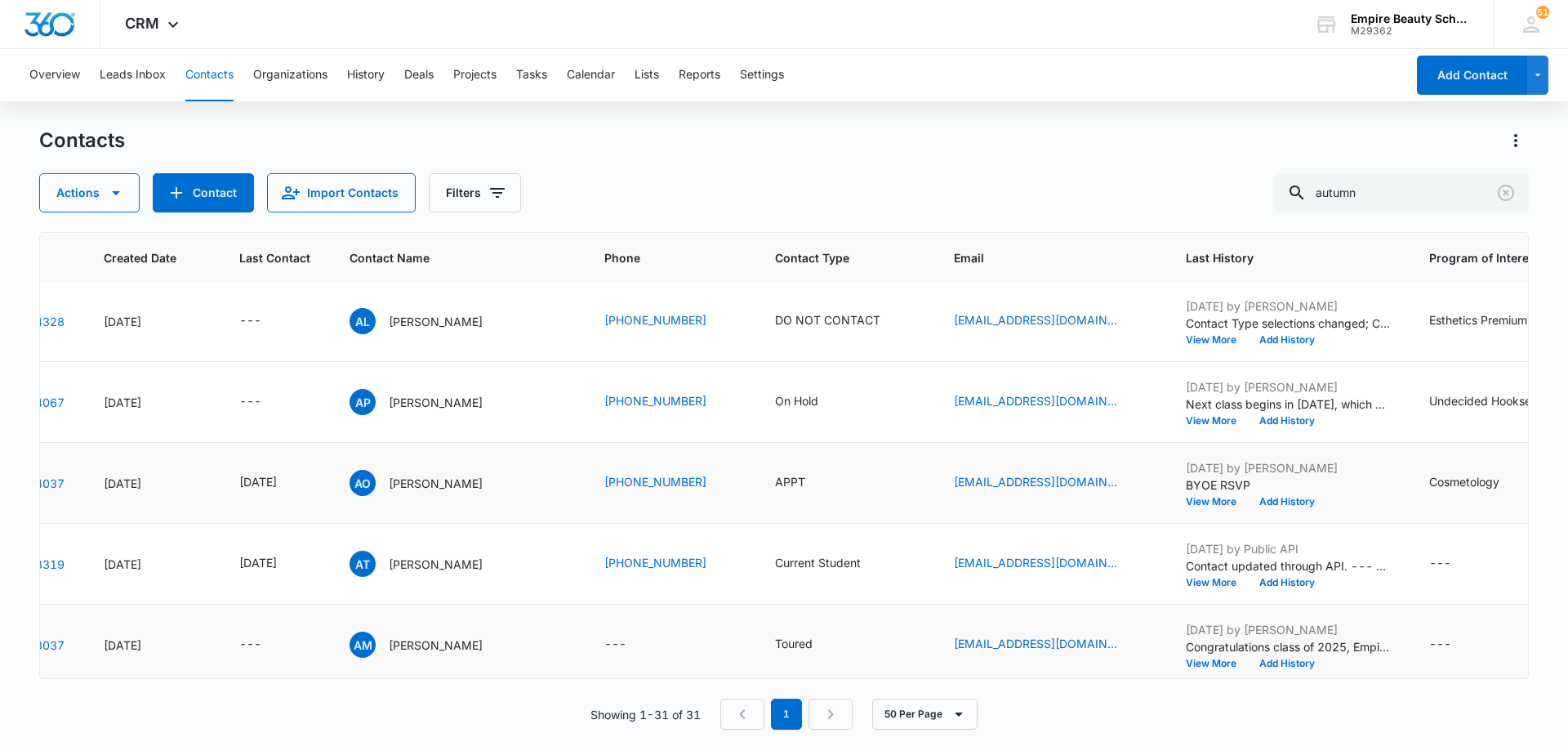
scroll to position [245, 86]
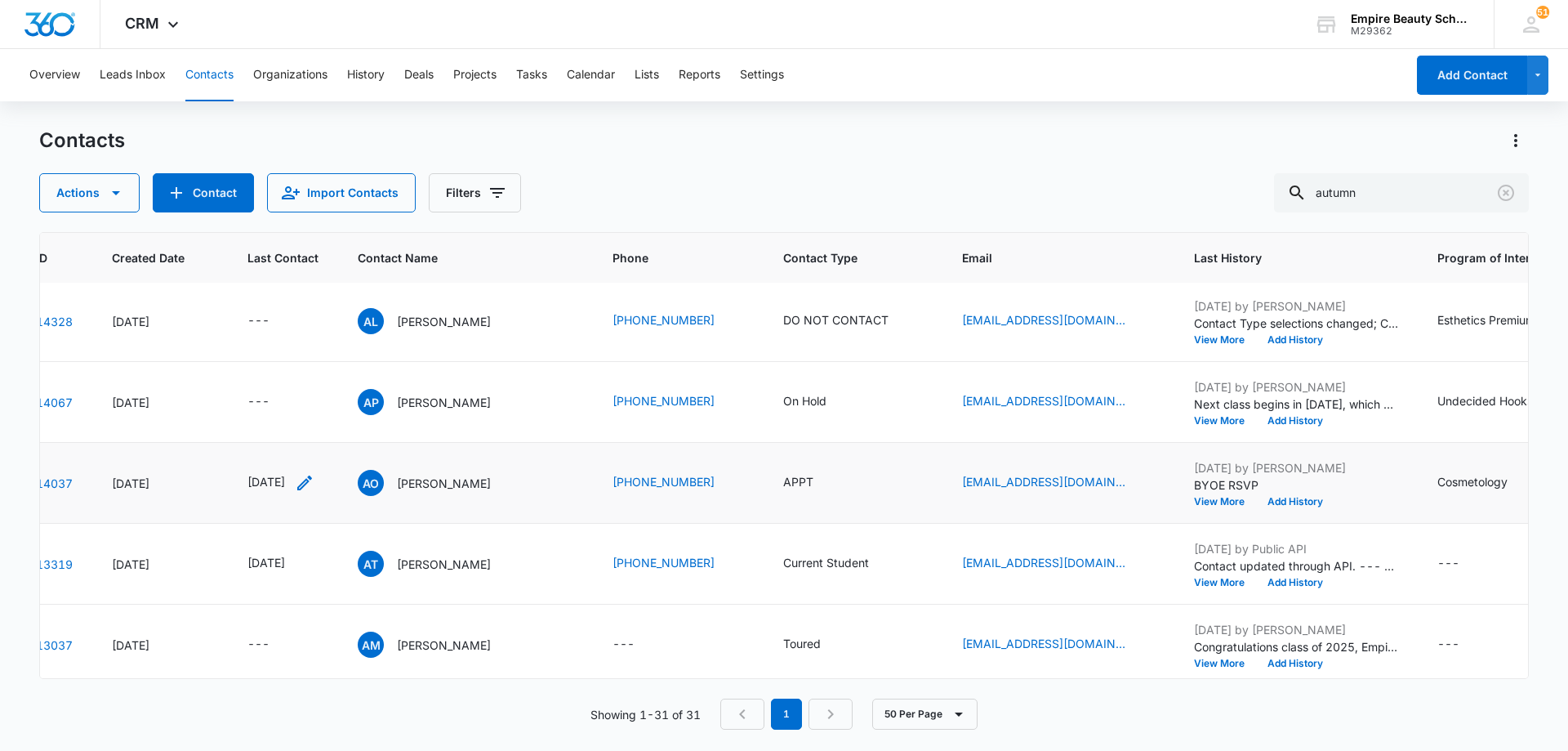
click at [315, 482] on icon "Last Contact - 1730160000 - Select to Edit Field" at bounding box center [305, 483] width 19 height 19
click at [328, 375] on input "[DATE]" at bounding box center [296, 377] width 120 height 18
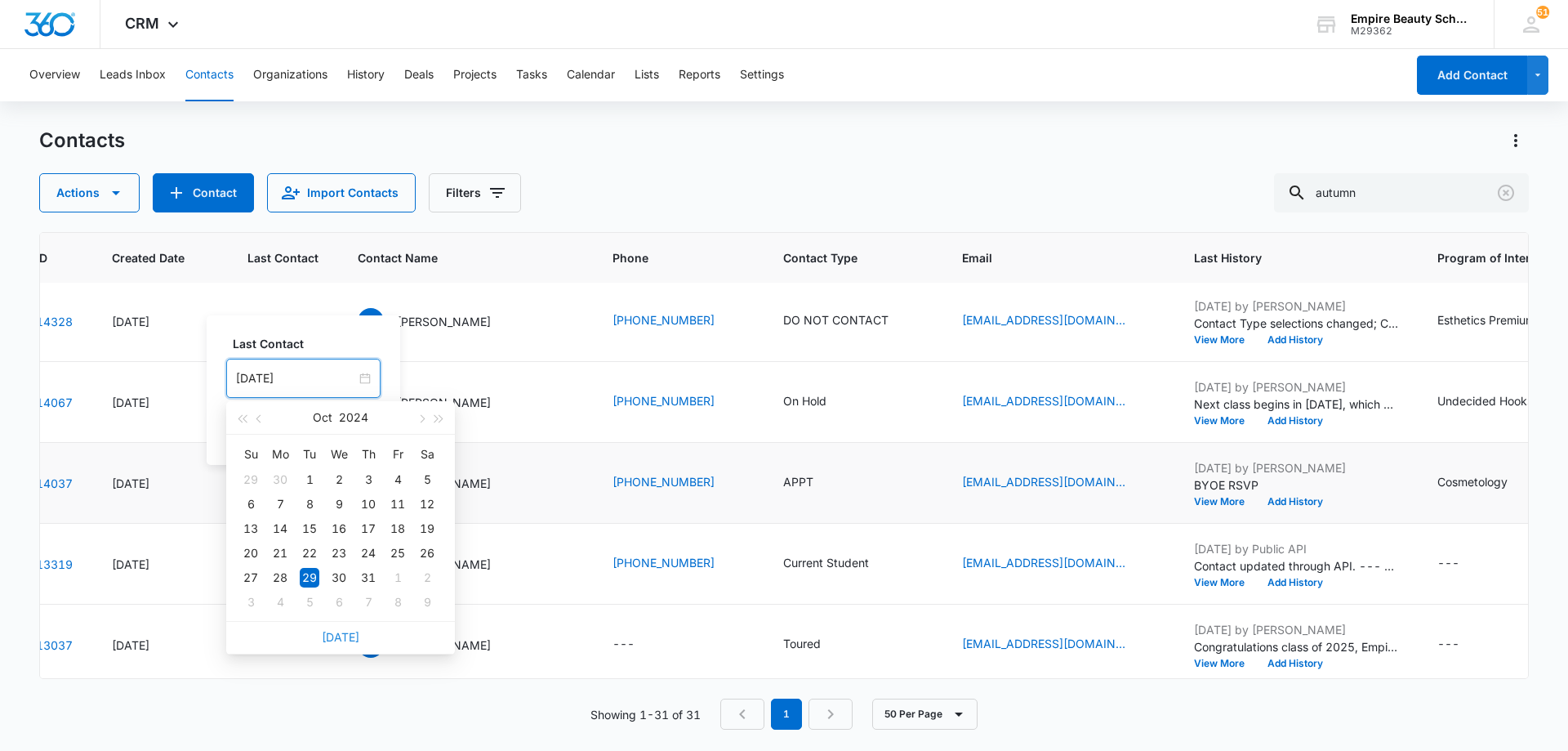
click at [343, 638] on link "[DATE]" at bounding box center [341, 637] width 38 height 14
type input "[DATE]"
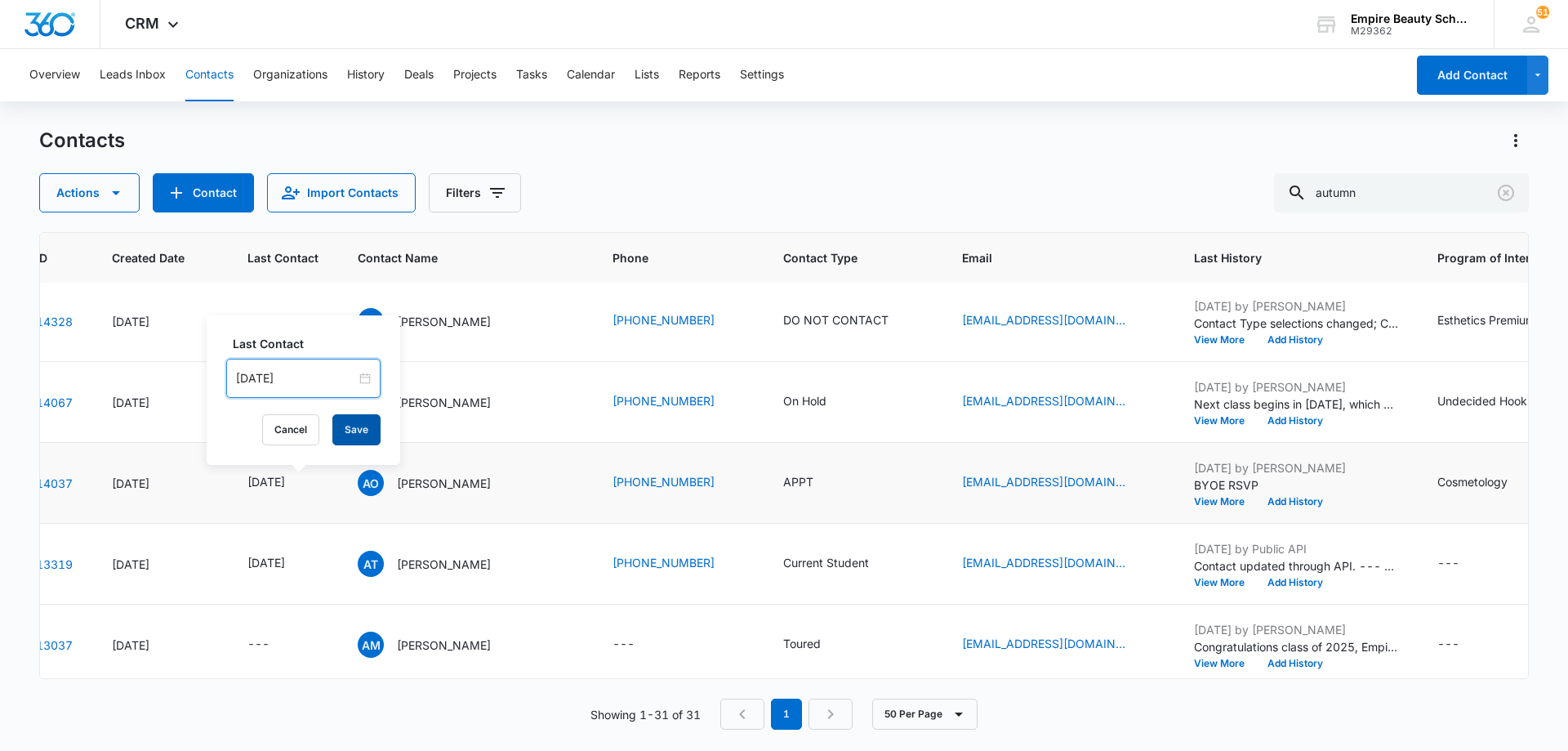
click at [346, 428] on button "Save" at bounding box center [356, 430] width 48 height 31
click at [1322, 499] on button "Add History" at bounding box center [1295, 501] width 78 height 10
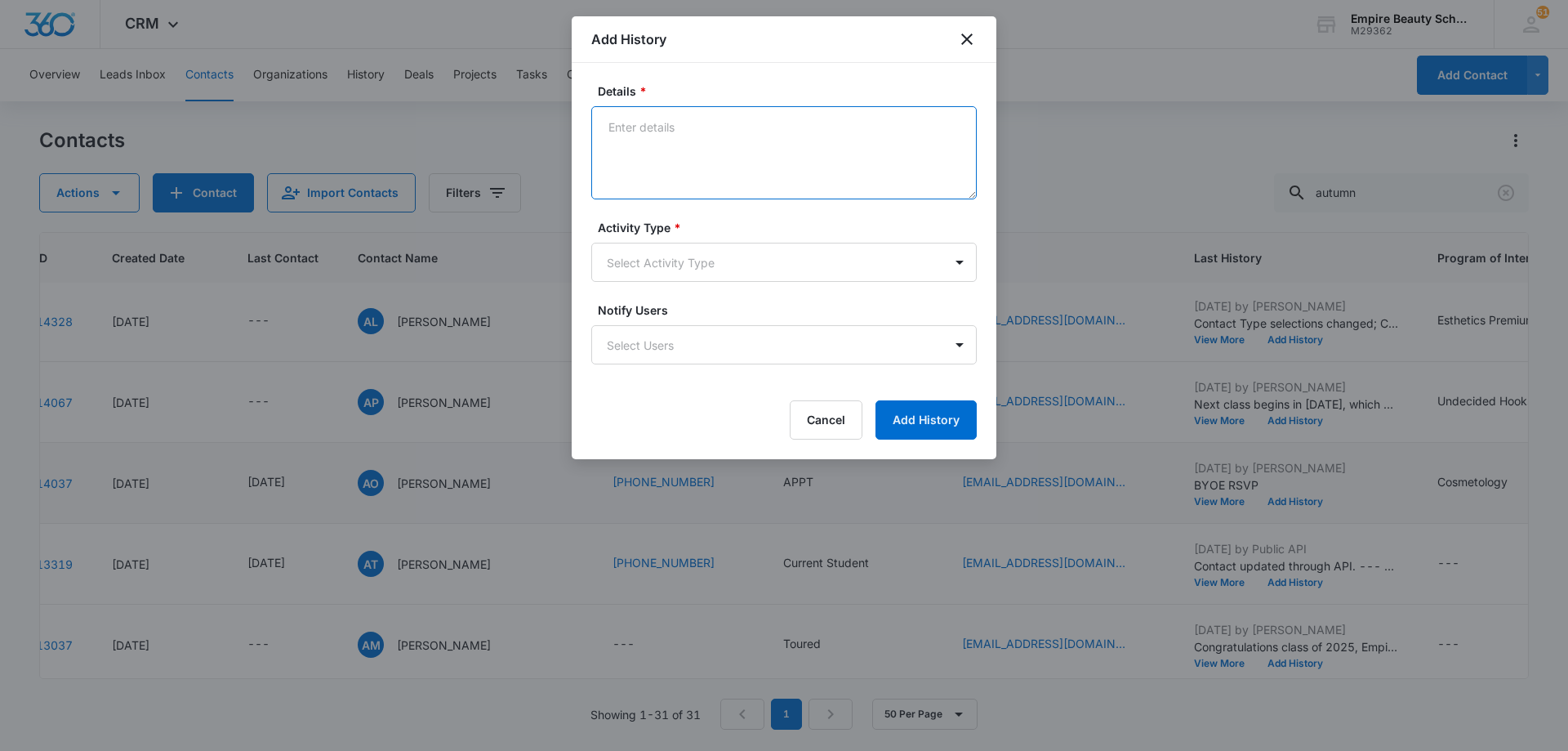
click at [801, 147] on textarea "Details *" at bounding box center [784, 153] width 385 height 93
type textarea "Met with and reviewed FAFSA together, went over scholarships and other options …"
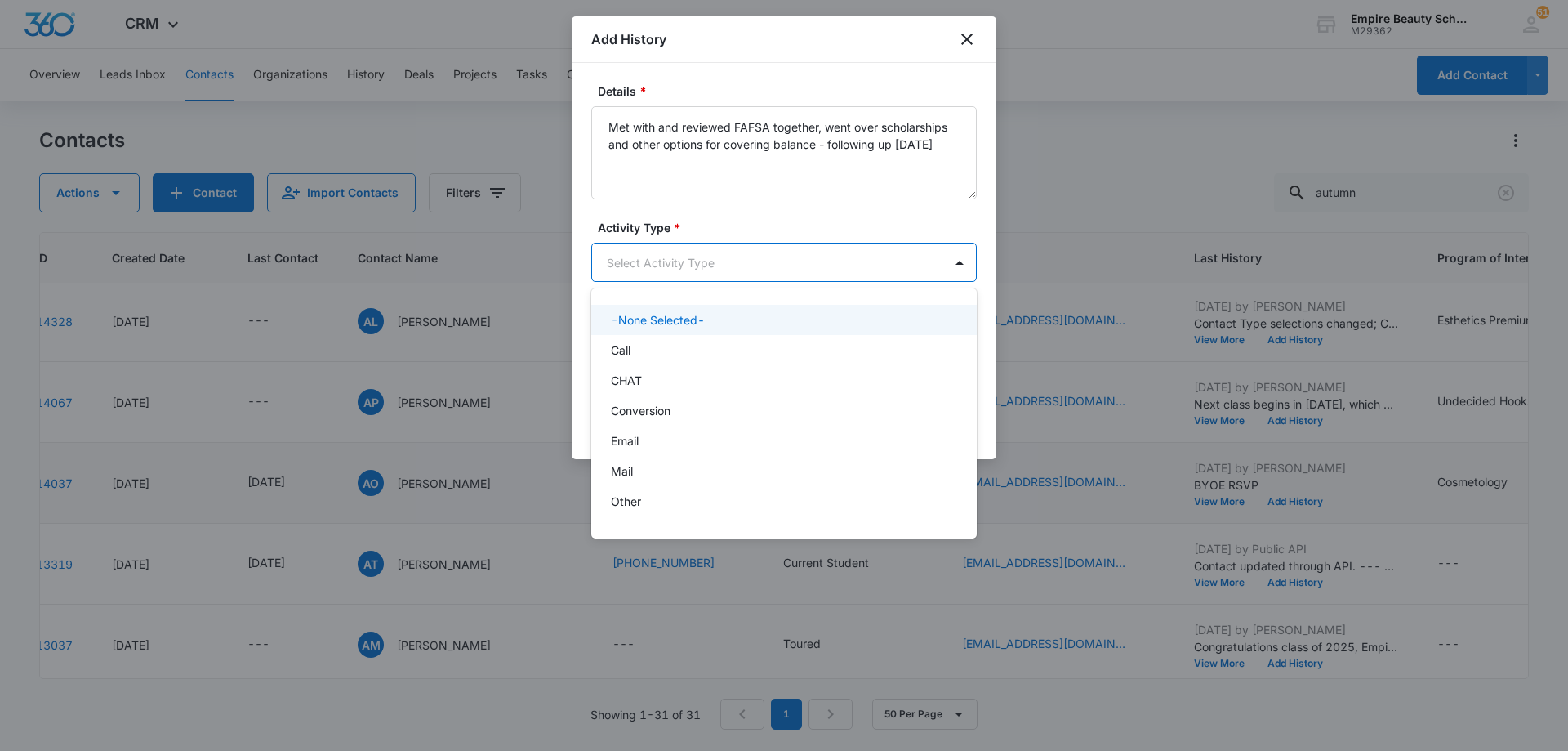
click at [734, 262] on body "CRM Apps Forms CRM Email Shop Payments POS Files Brand Settings Empire Beauty S…" at bounding box center [784, 376] width 1568 height 751
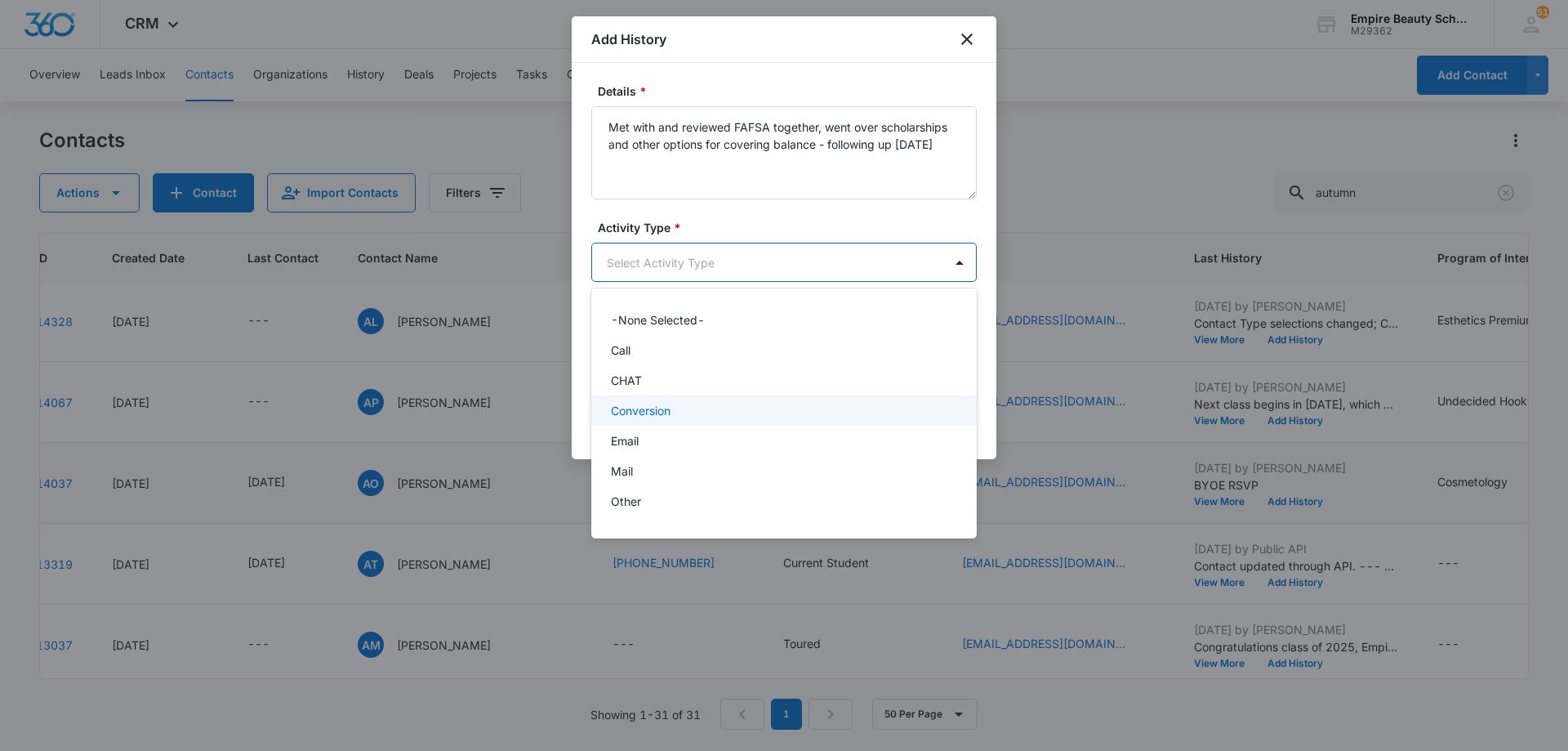
scroll to position [85, 0]
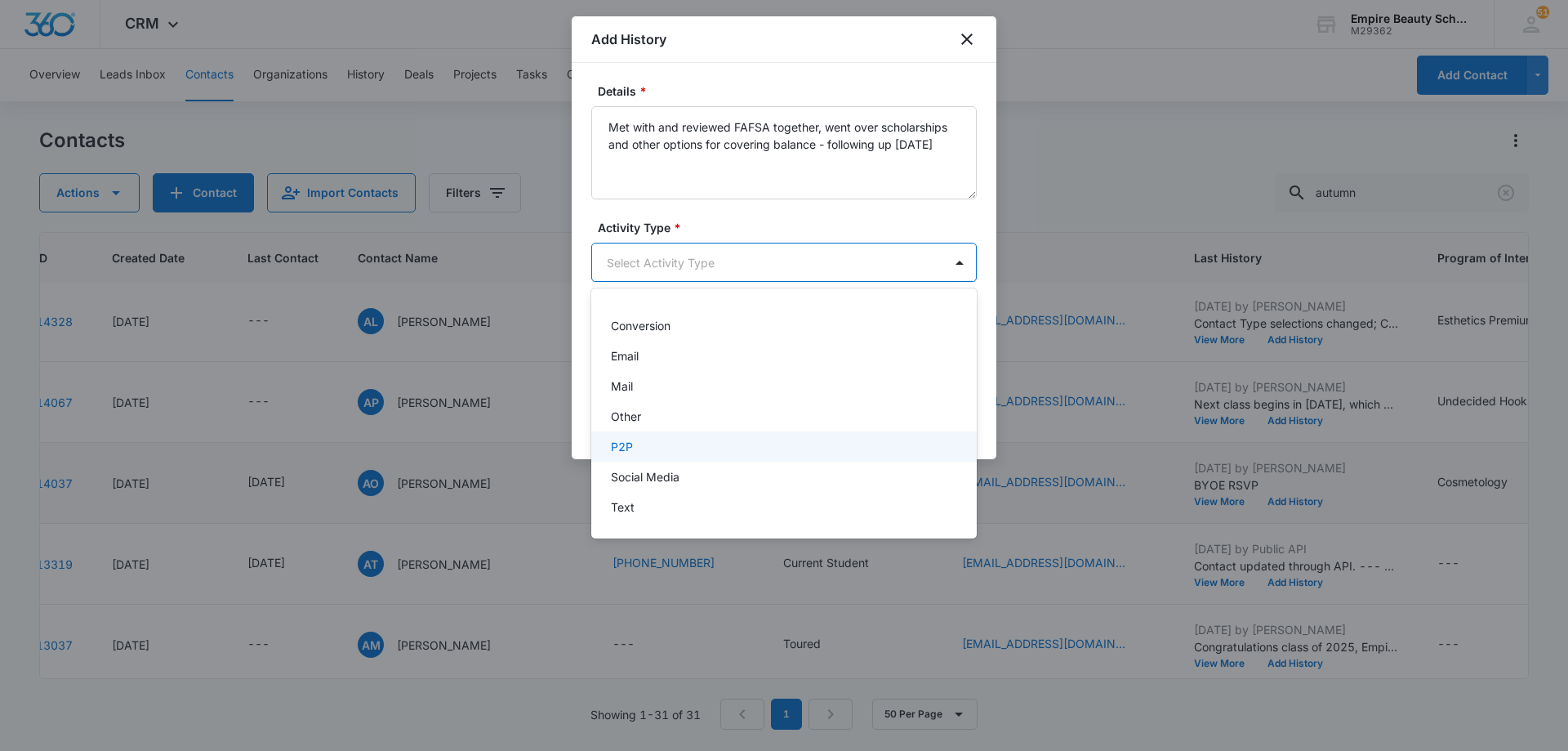
click at [715, 444] on div "P2P" at bounding box center [782, 446] width 343 height 17
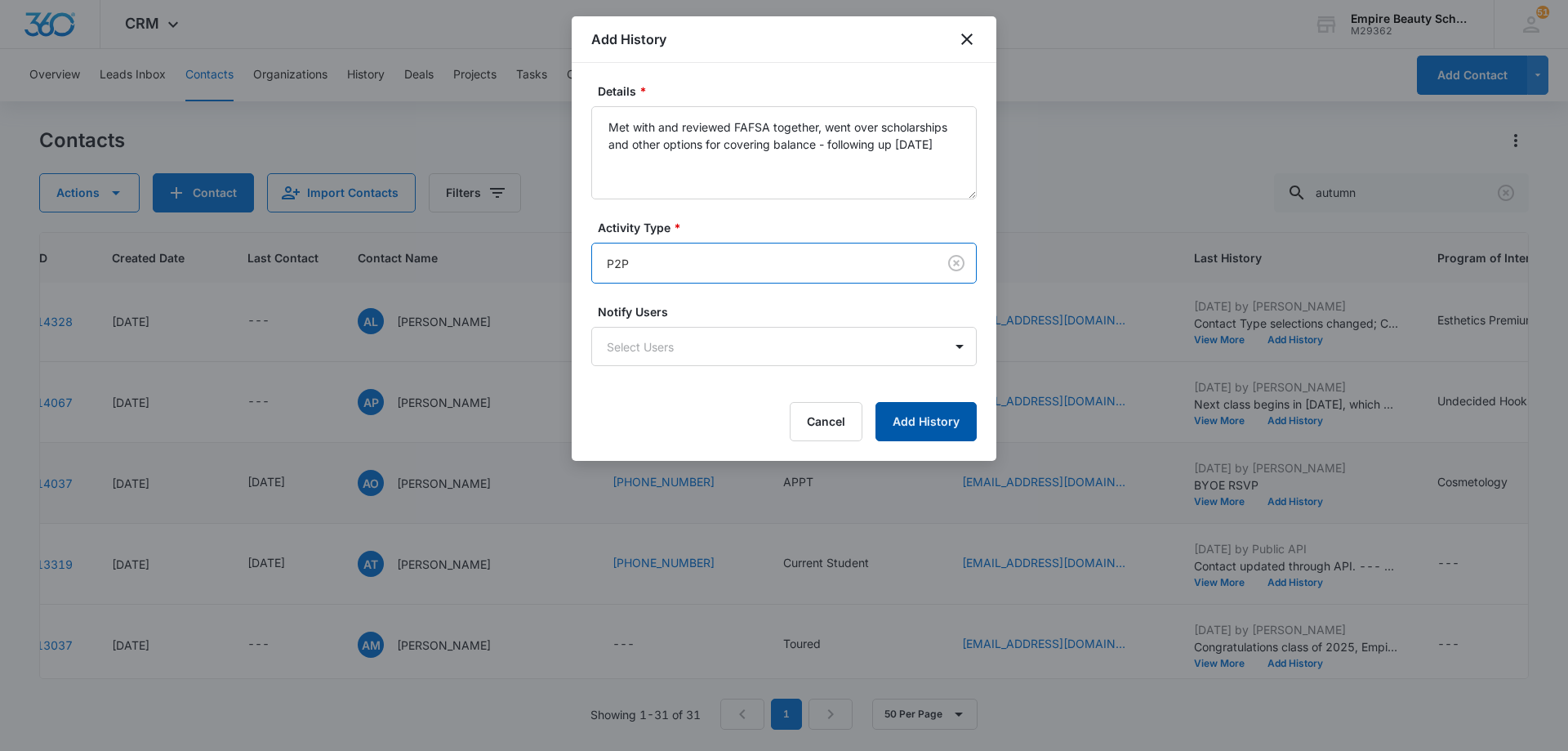
click at [904, 416] on button "Add History" at bounding box center [926, 421] width 102 height 40
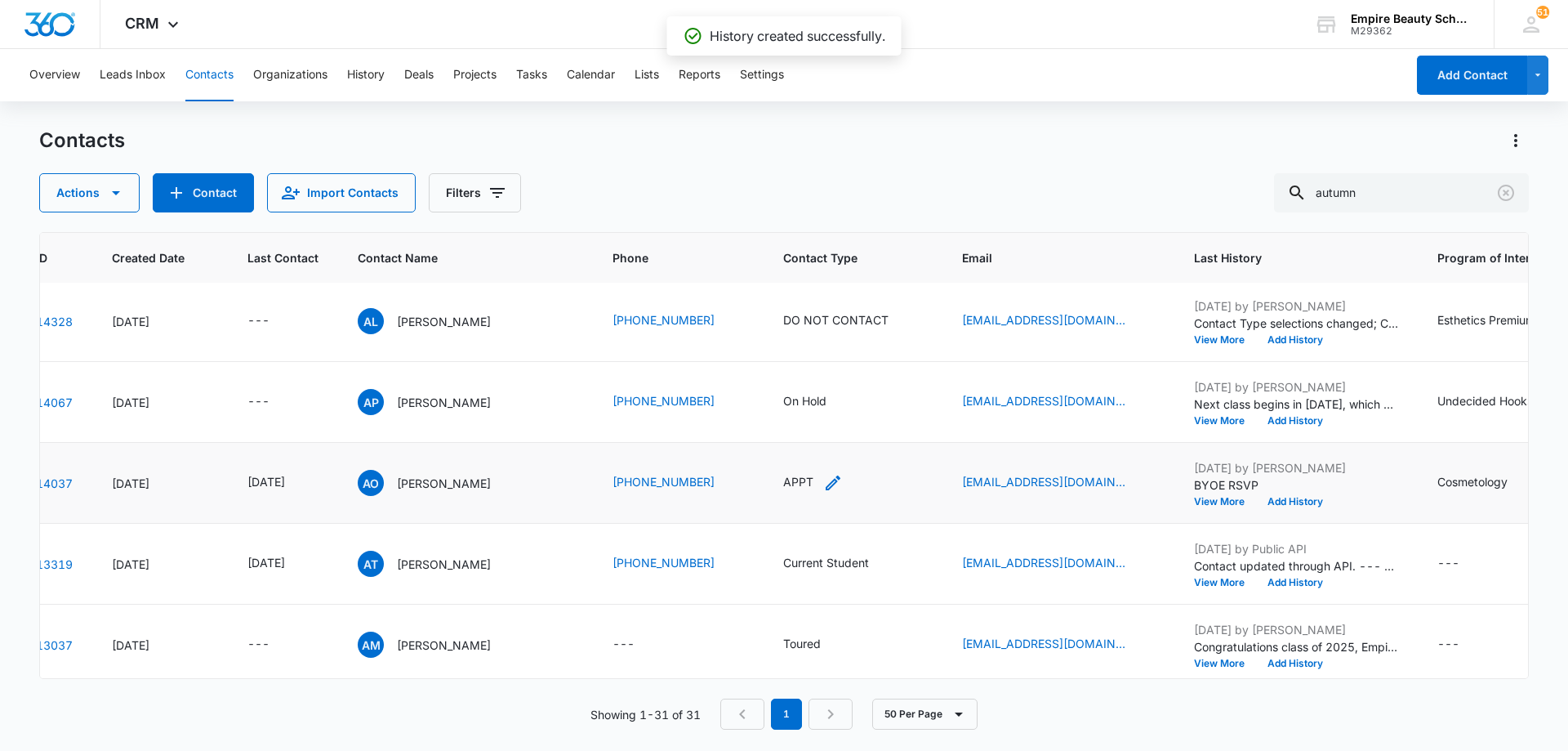
click at [840, 483] on icon "Contact Type - APPT - Select to Edit Field" at bounding box center [832, 482] width 15 height 15
click at [821, 379] on icon "Remove APPT" at bounding box center [823, 377] width 12 height 13
click at [841, 378] on div at bounding box center [821, 378] width 73 height 20
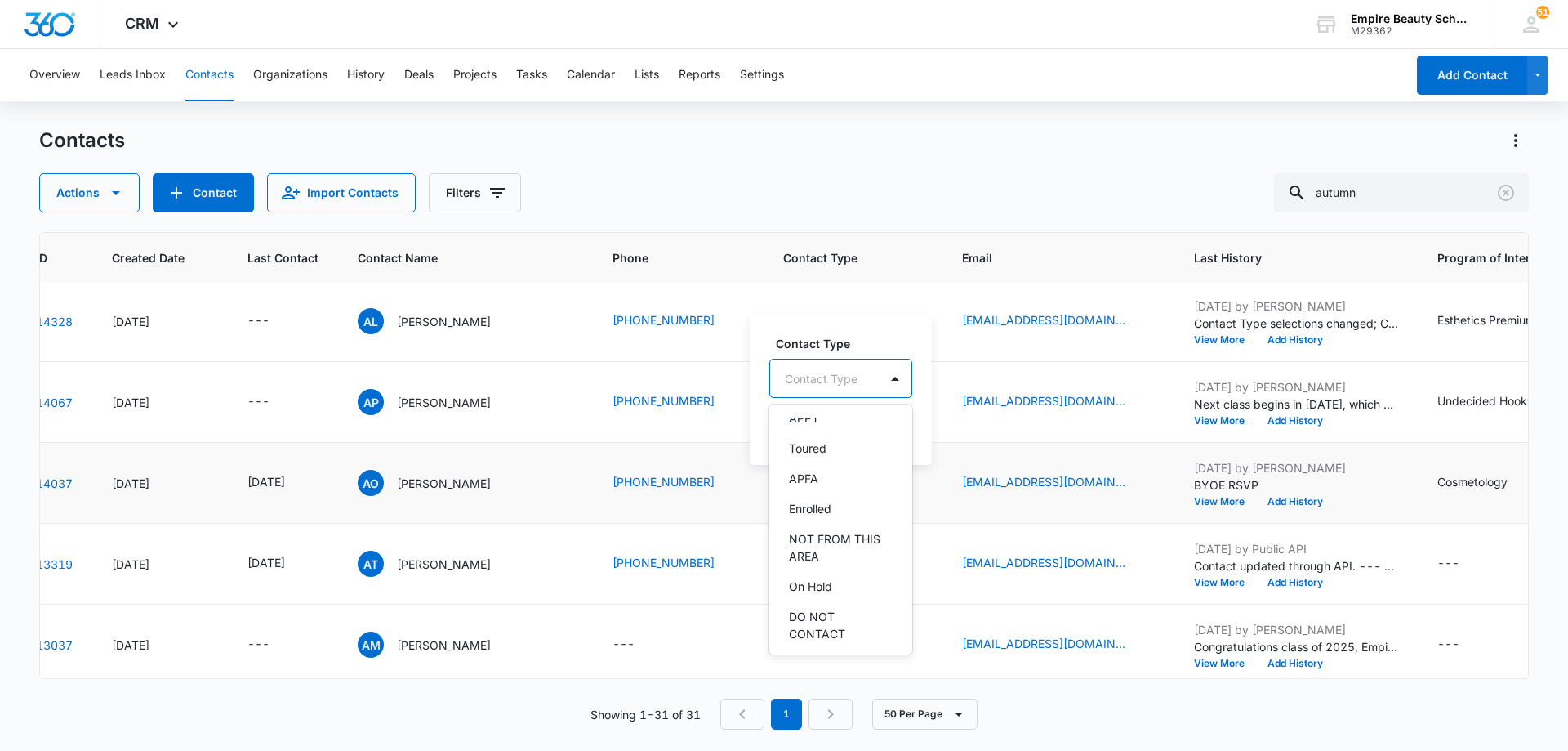
scroll to position [164, 0]
click at [841, 488] on div "Enrolled" at bounding box center [839, 484] width 101 height 17
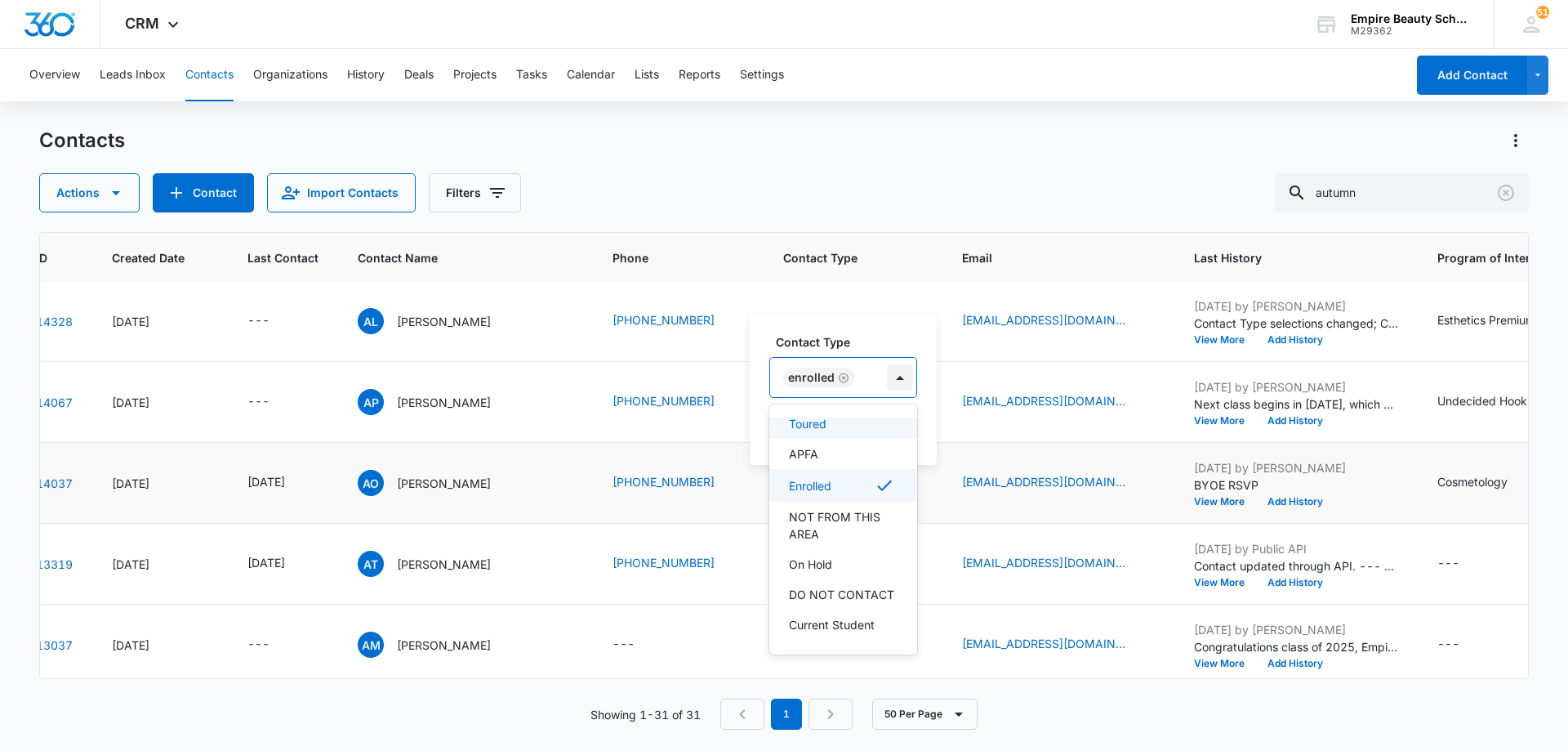
click at [899, 376] on div at bounding box center [900, 376] width 26 height 26
click at [899, 421] on button "Save" at bounding box center [893, 430] width 48 height 31
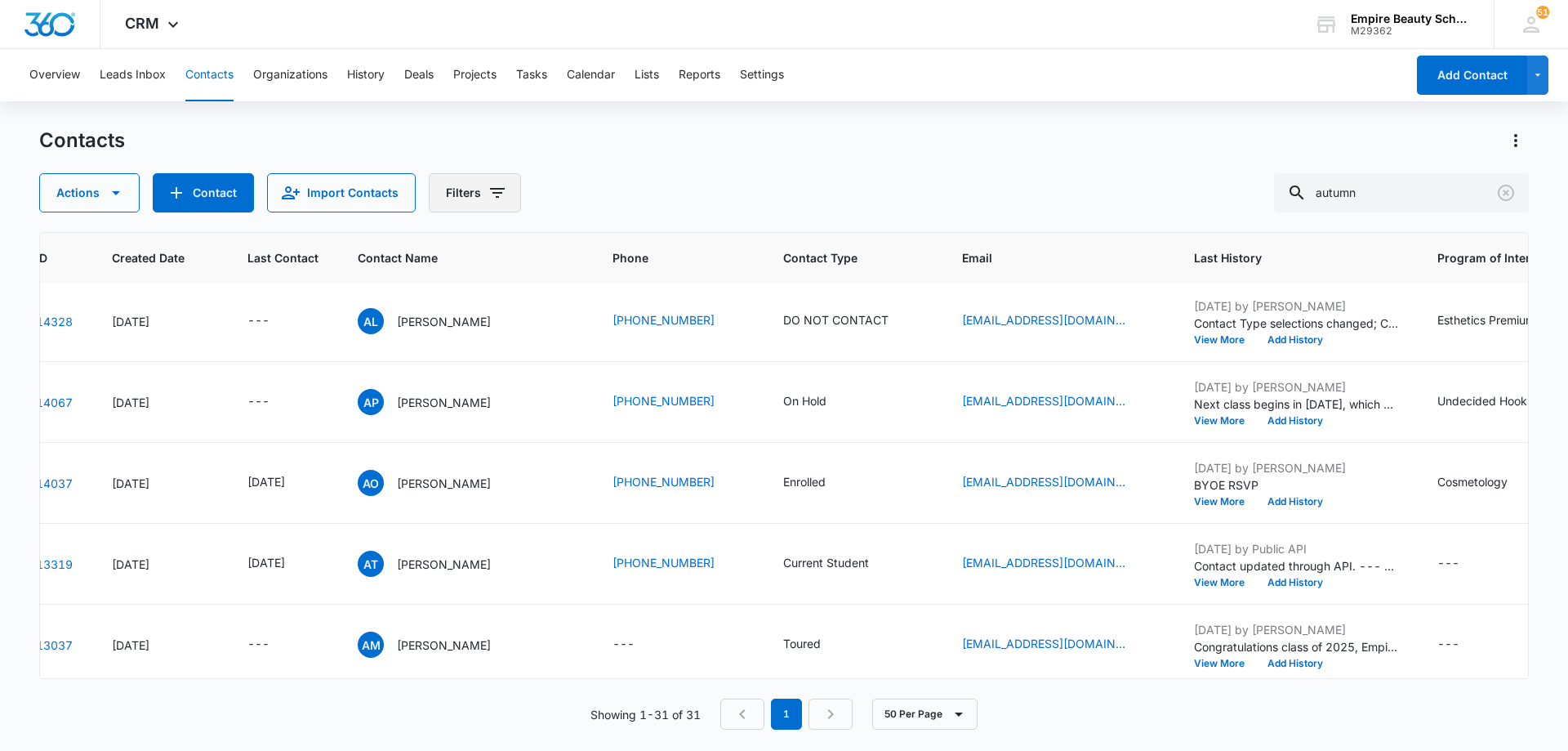
click at [502, 196] on icon "Filters" at bounding box center [498, 193] width 19 height 19
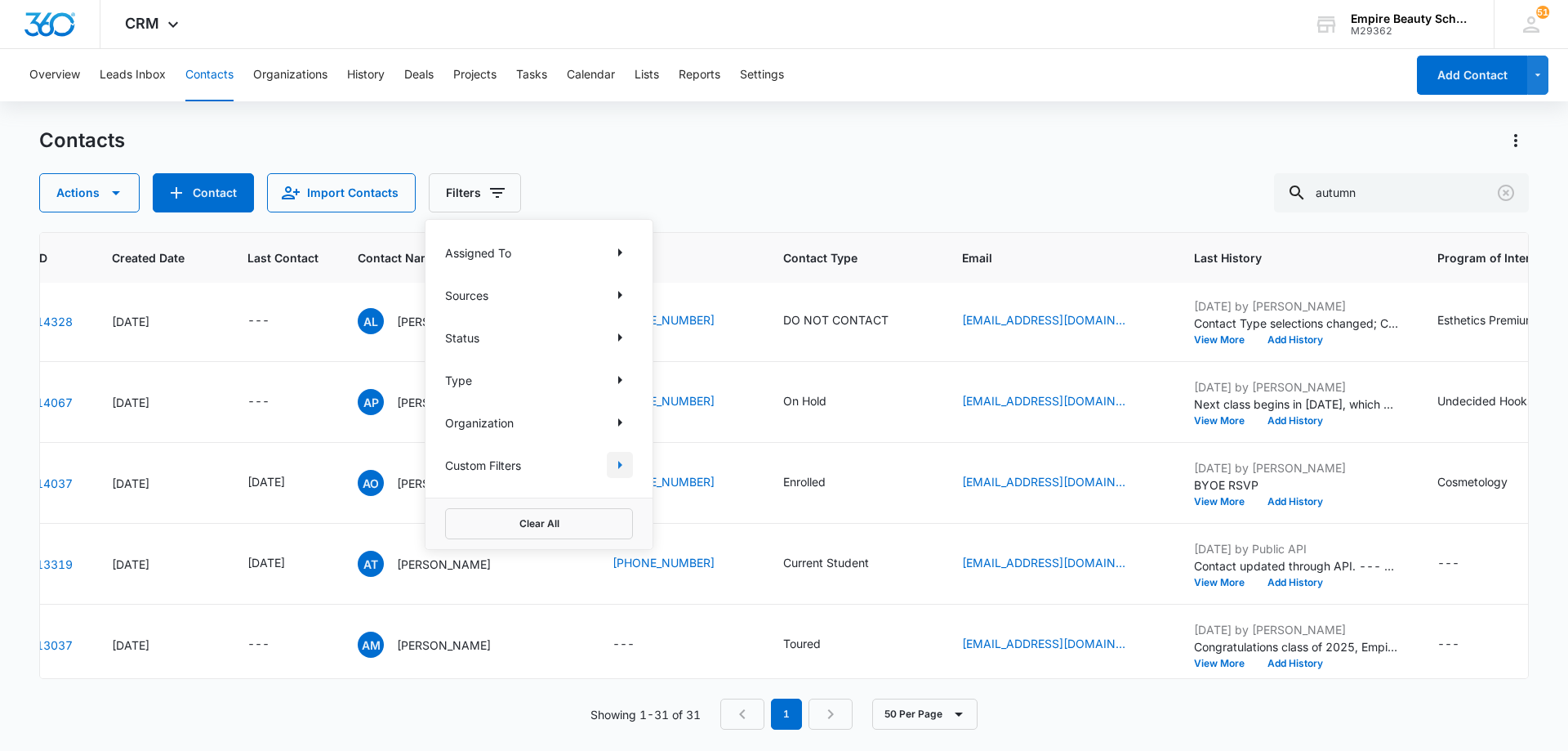
click at [625, 466] on icon "Show Custom Filters filters" at bounding box center [619, 465] width 19 height 19
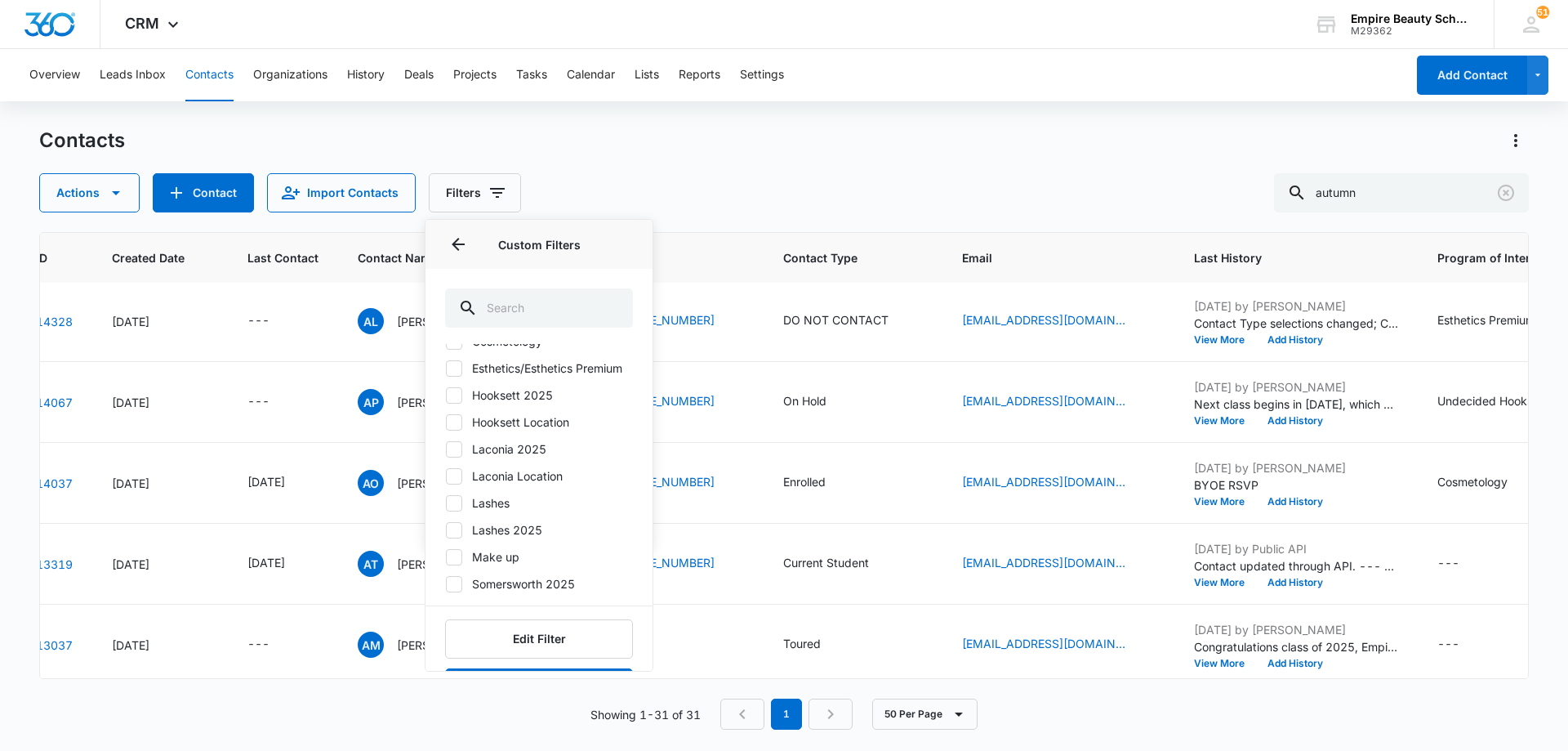
scroll to position [149, 0]
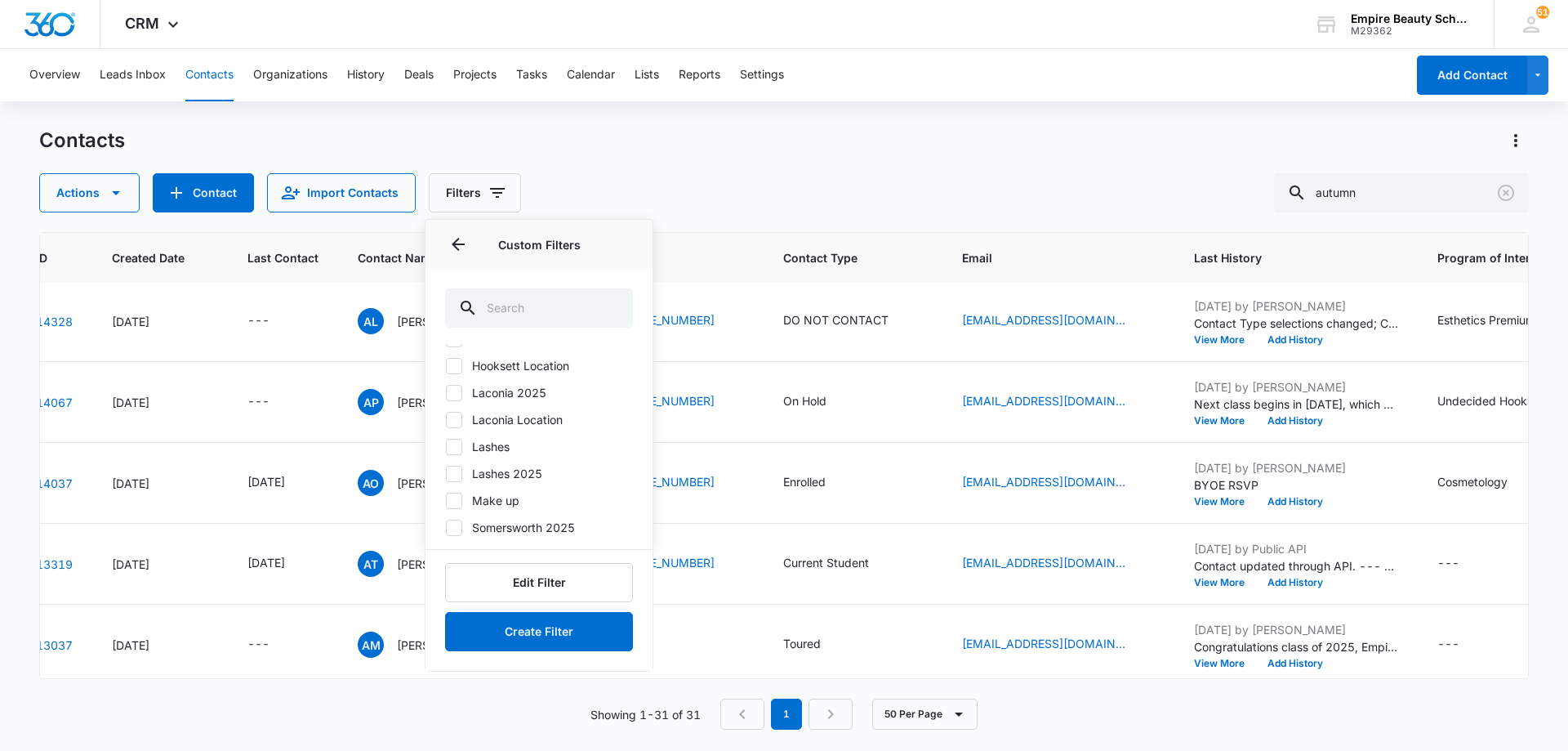
click at [452, 525] on icon at bounding box center [454, 527] width 15 height 15
click at [446, 526] on input "Somersworth 2025" at bounding box center [445, 526] width 1 height 1
checkbox input "true"
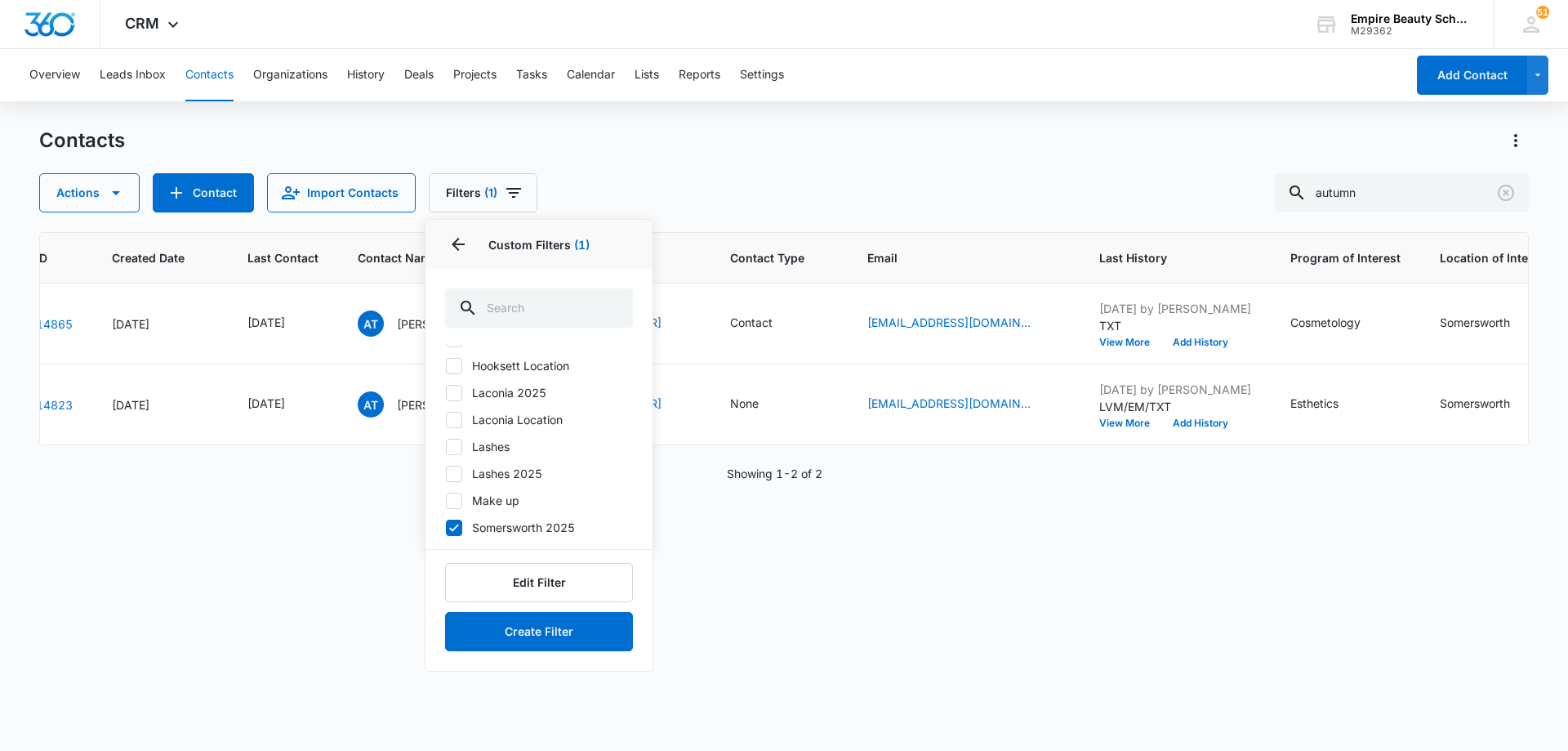
click at [996, 137] on div "Contacts" at bounding box center [784, 140] width 1490 height 26
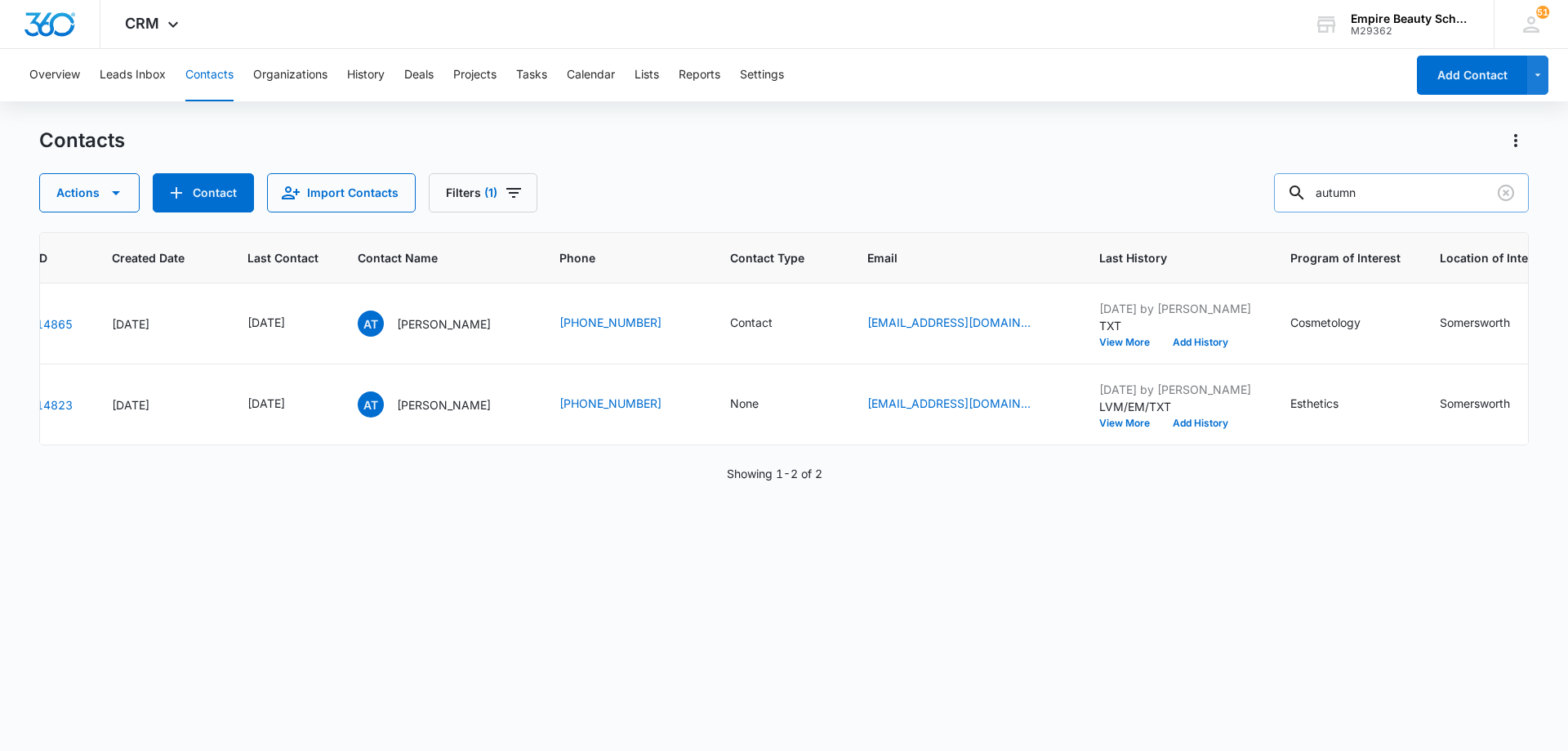
click at [1405, 197] on input "autumn" at bounding box center [1402, 193] width 255 height 40
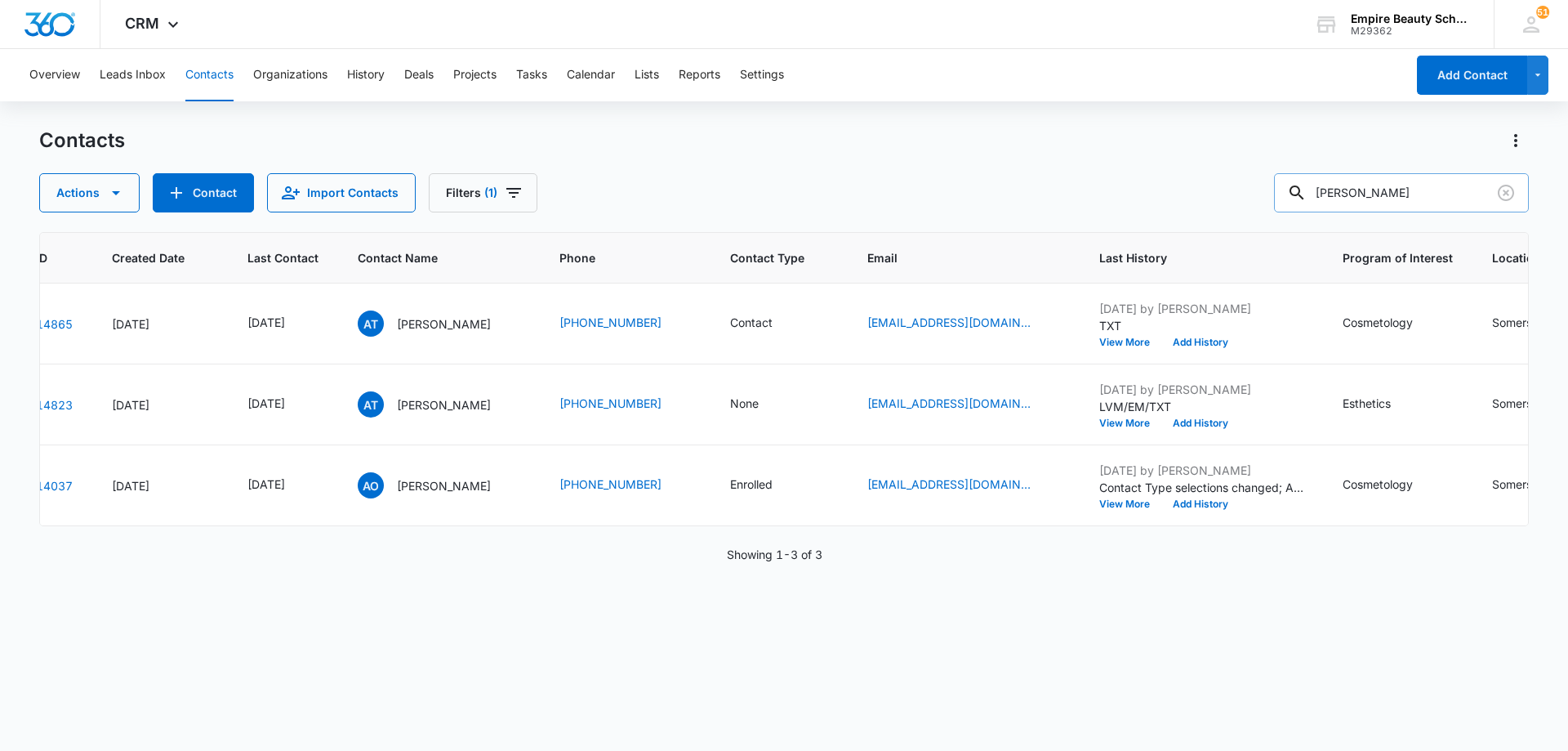
type input "[PERSON_NAME]"
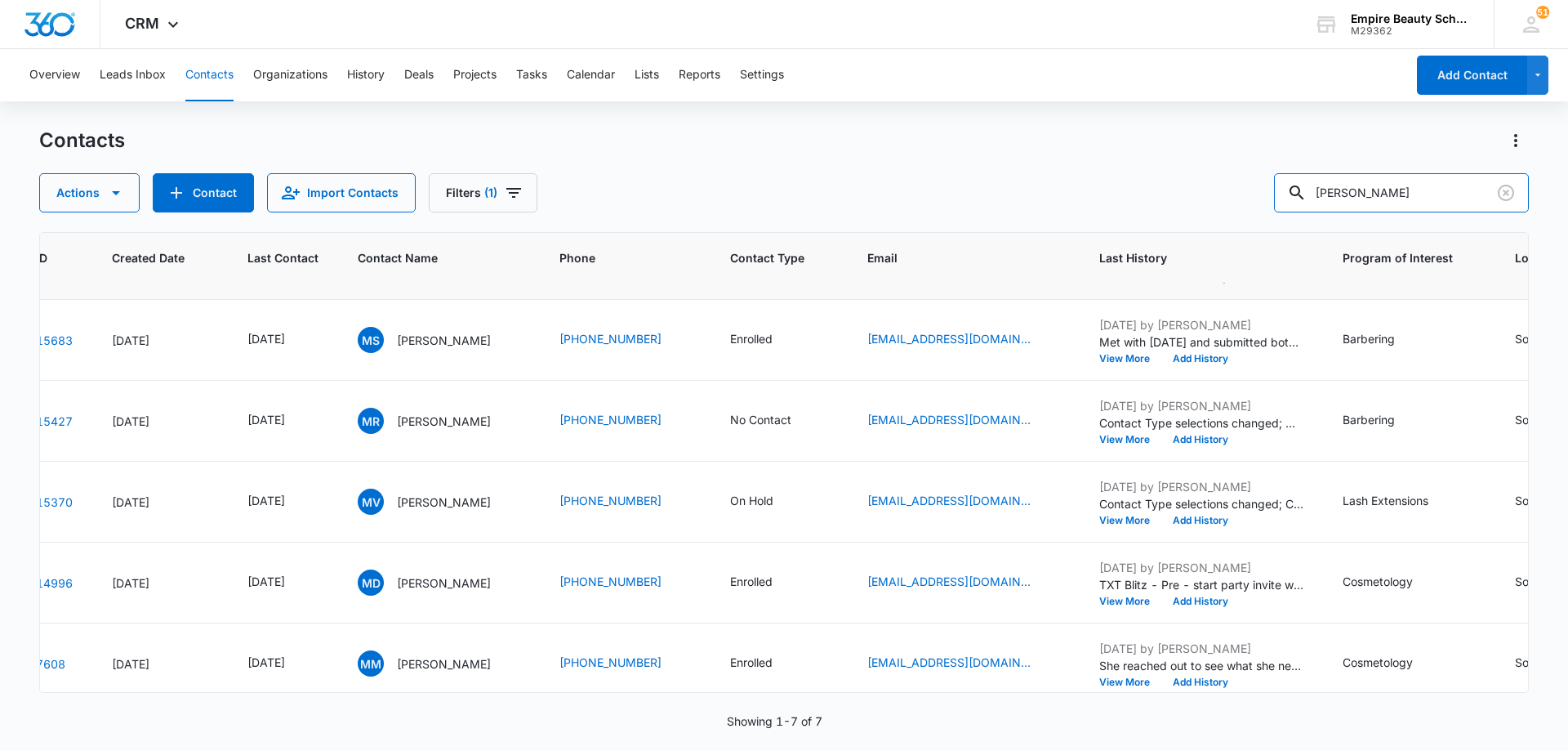
scroll to position [169, 86]
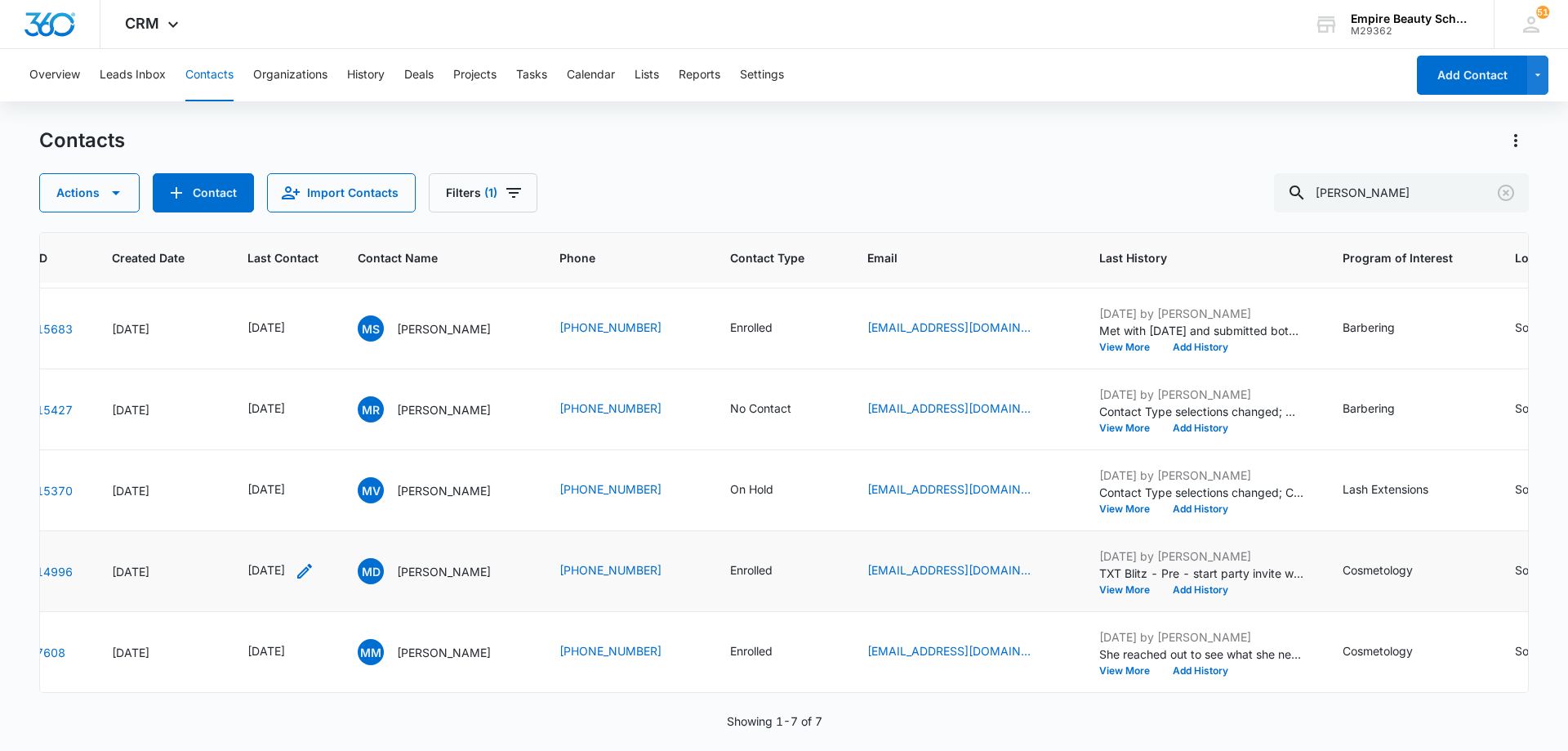
click at [315, 561] on icon "Last Contact - 1755475200 - Select to Edit Field" at bounding box center [305, 571] width 19 height 19
click at [327, 454] on input "[DATE]" at bounding box center [298, 454] width 120 height 18
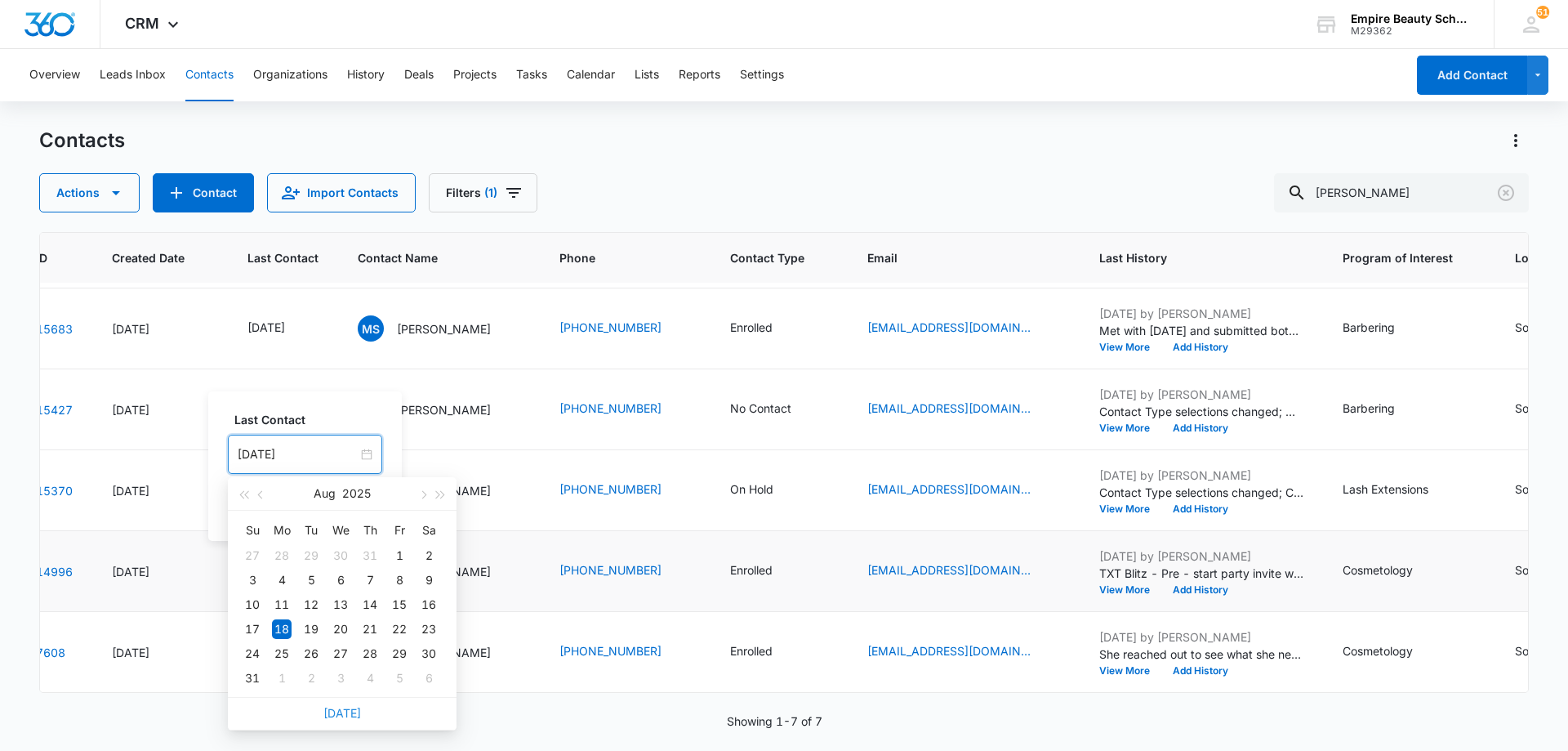
click at [347, 713] on link "[DATE]" at bounding box center [342, 712] width 38 height 14
type input "[DATE]"
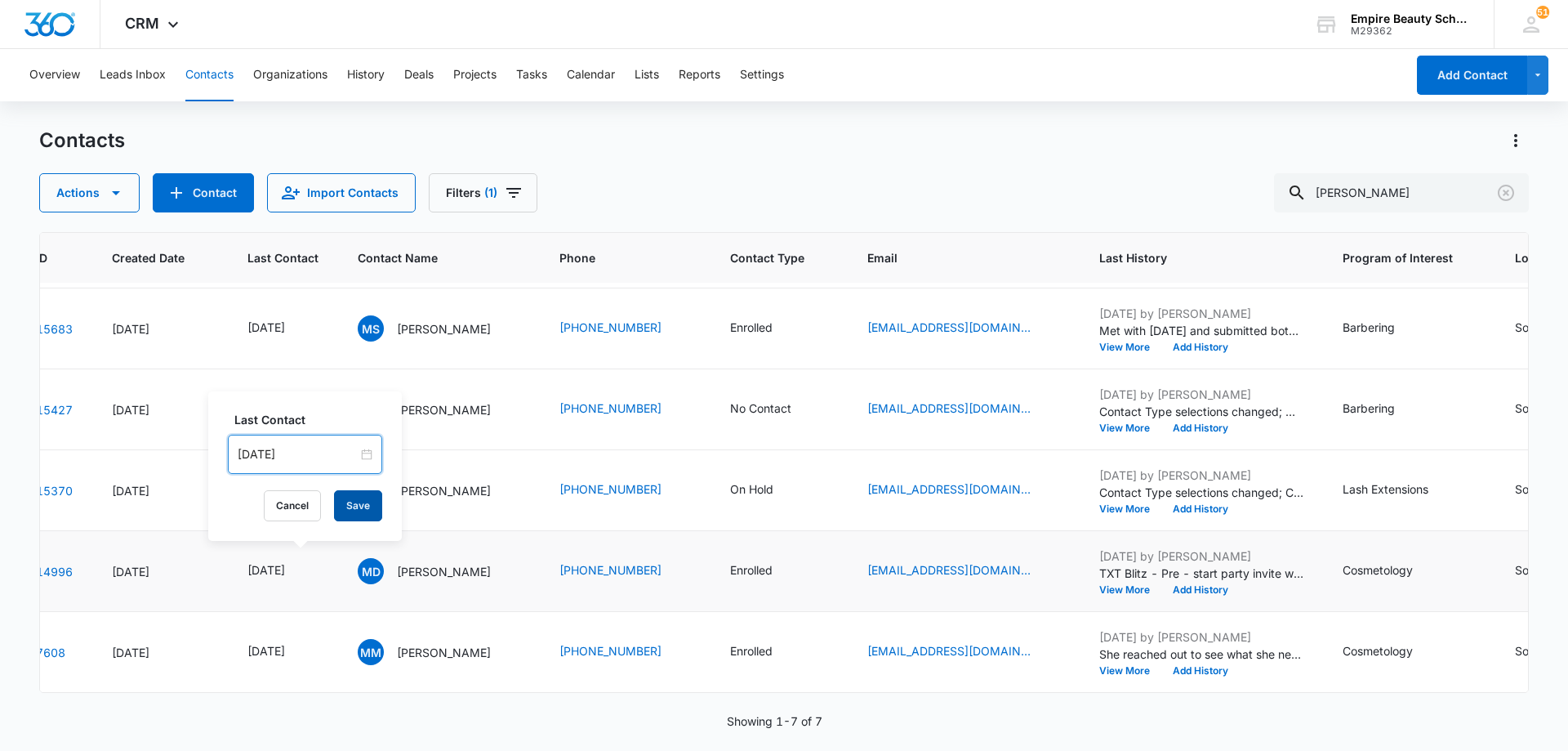
click at [358, 495] on button "Save" at bounding box center [358, 505] width 48 height 31
click at [1232, 585] on button "Add History" at bounding box center [1200, 589] width 78 height 10
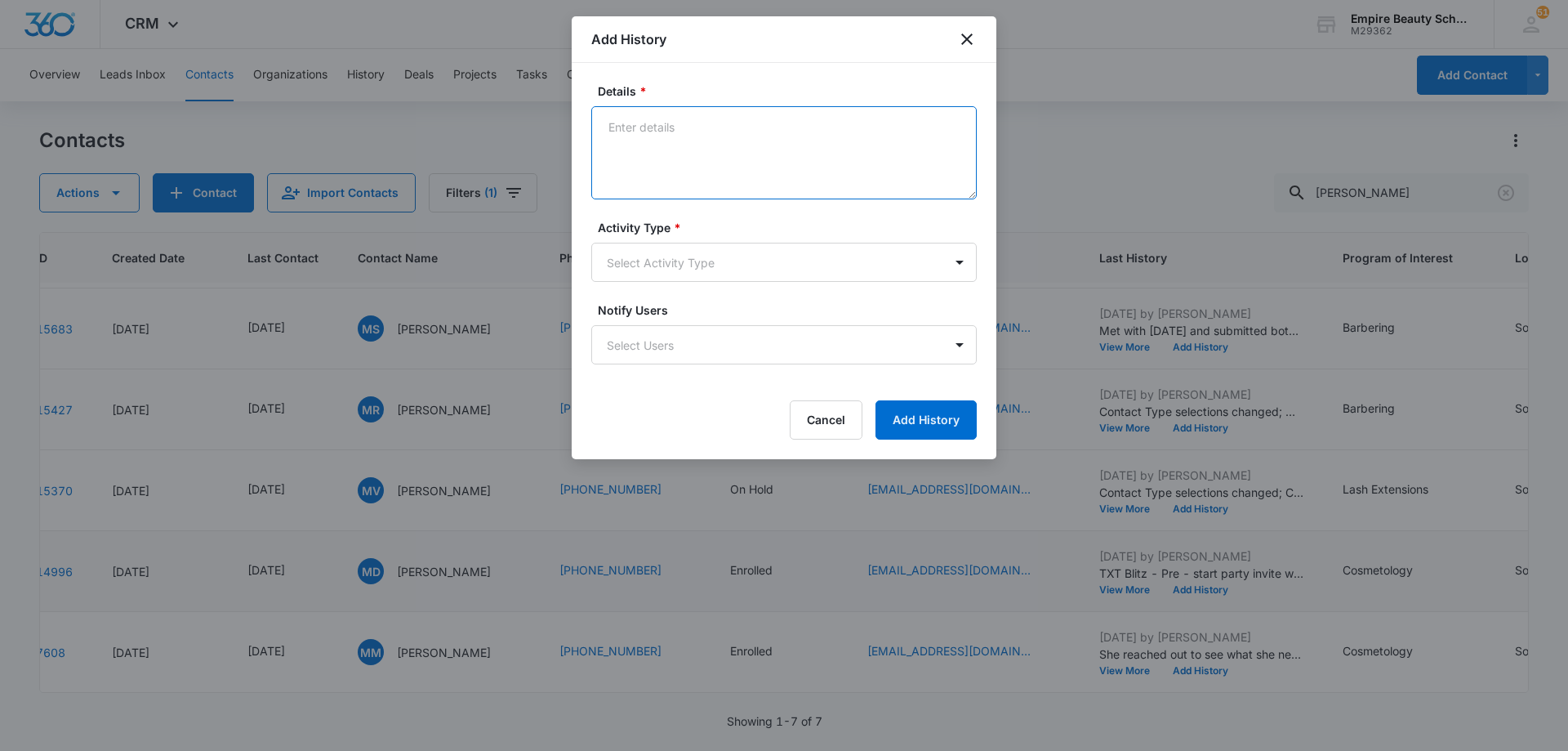
click at [698, 158] on textarea "Details *" at bounding box center [784, 153] width 385 height 93
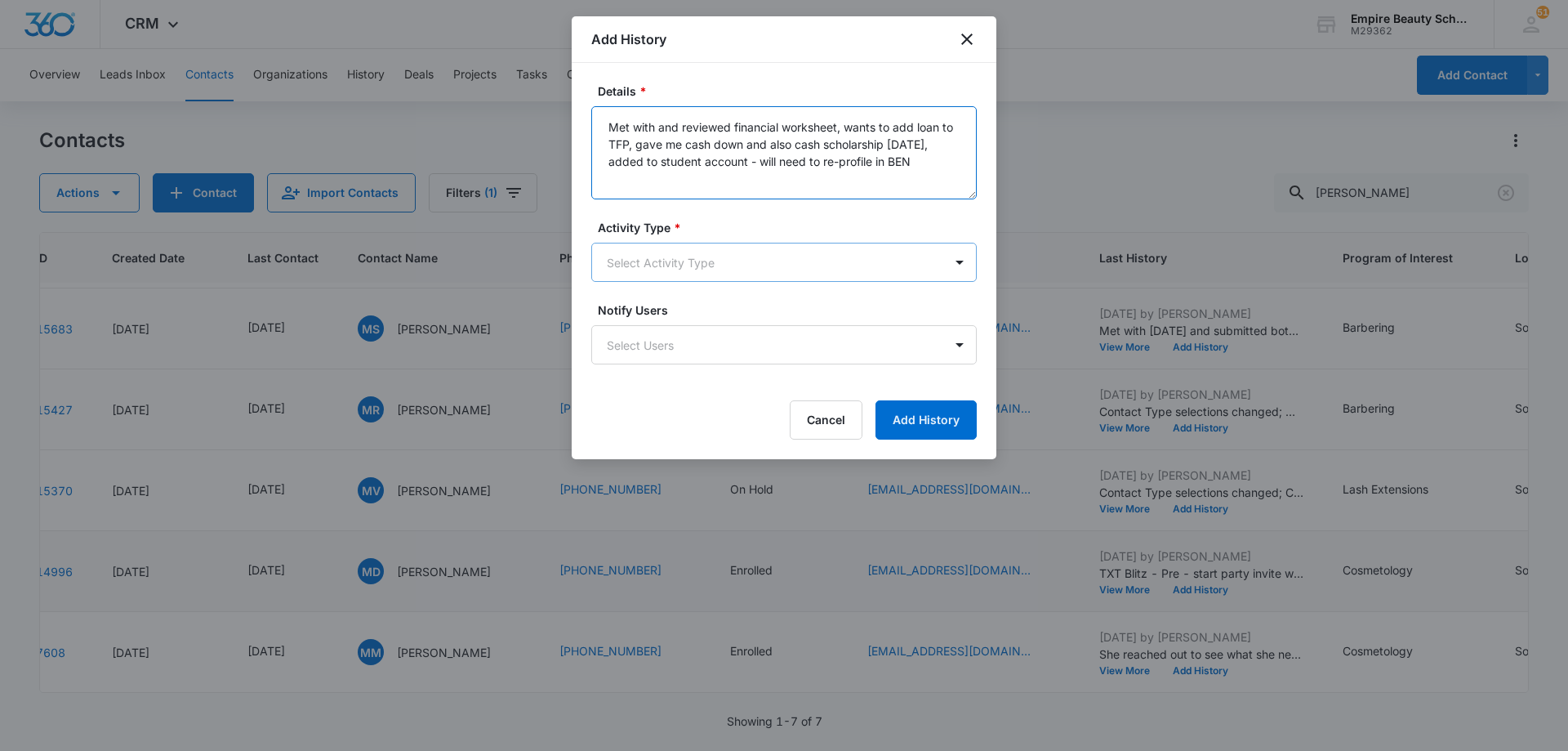
type textarea "Met with and reviewed financial worksheet, wants to add loan to TFP, gave me ca…"
click at [706, 269] on body "CRM Apps Forms CRM Email Shop Payments POS Files Brand Settings Empire Beauty S…" at bounding box center [784, 376] width 1568 height 751
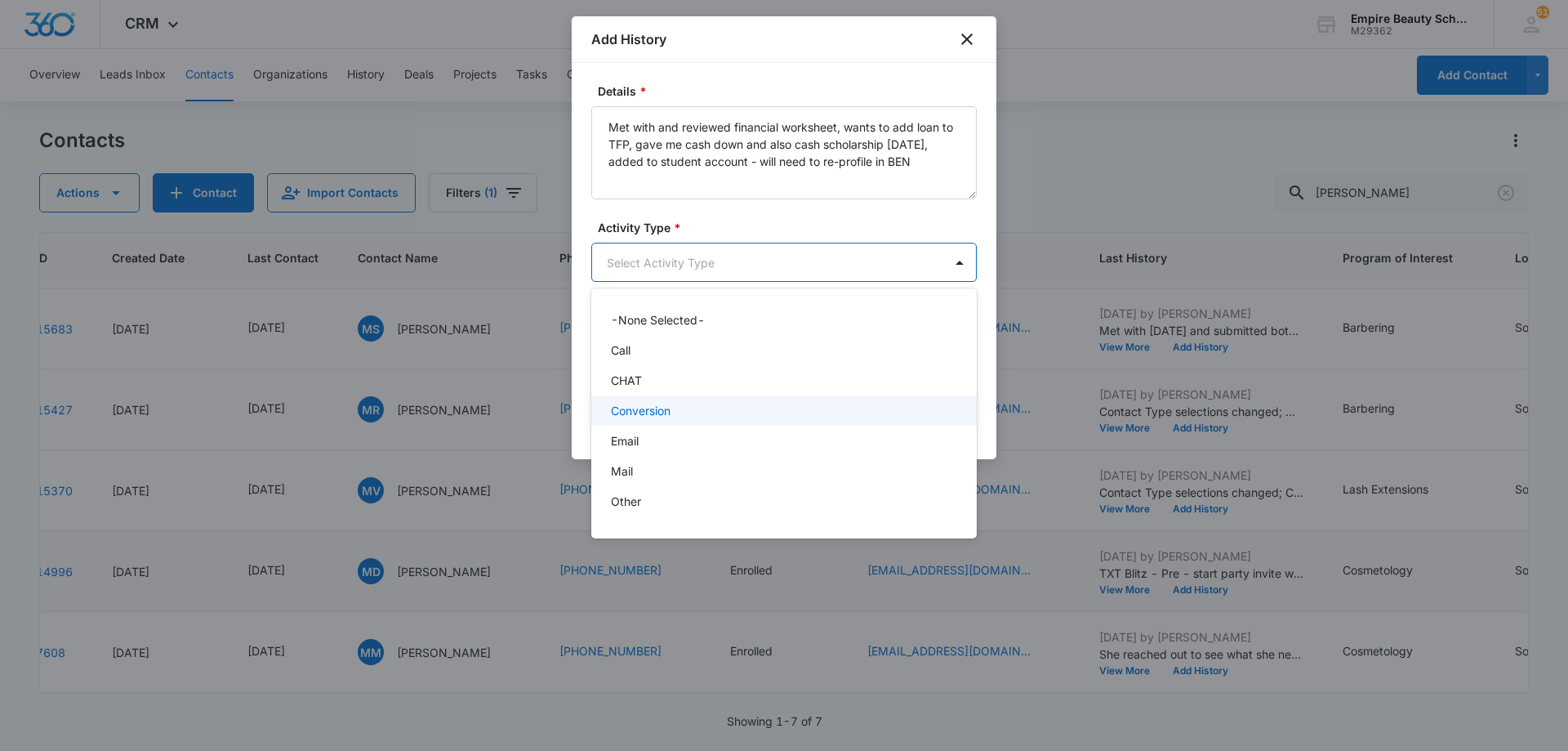
scroll to position [85, 0]
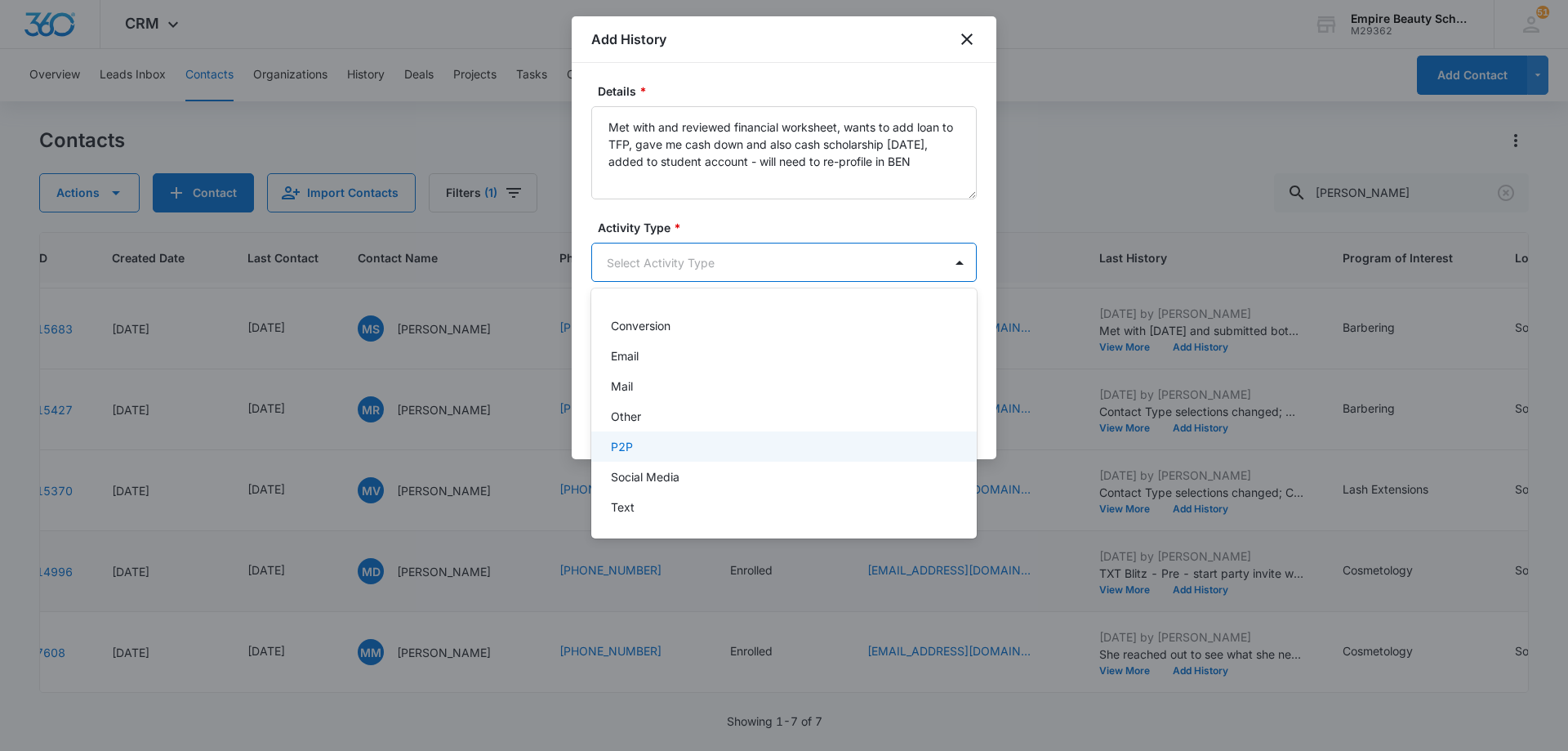
click at [712, 432] on div "P2P" at bounding box center [784, 446] width 385 height 30
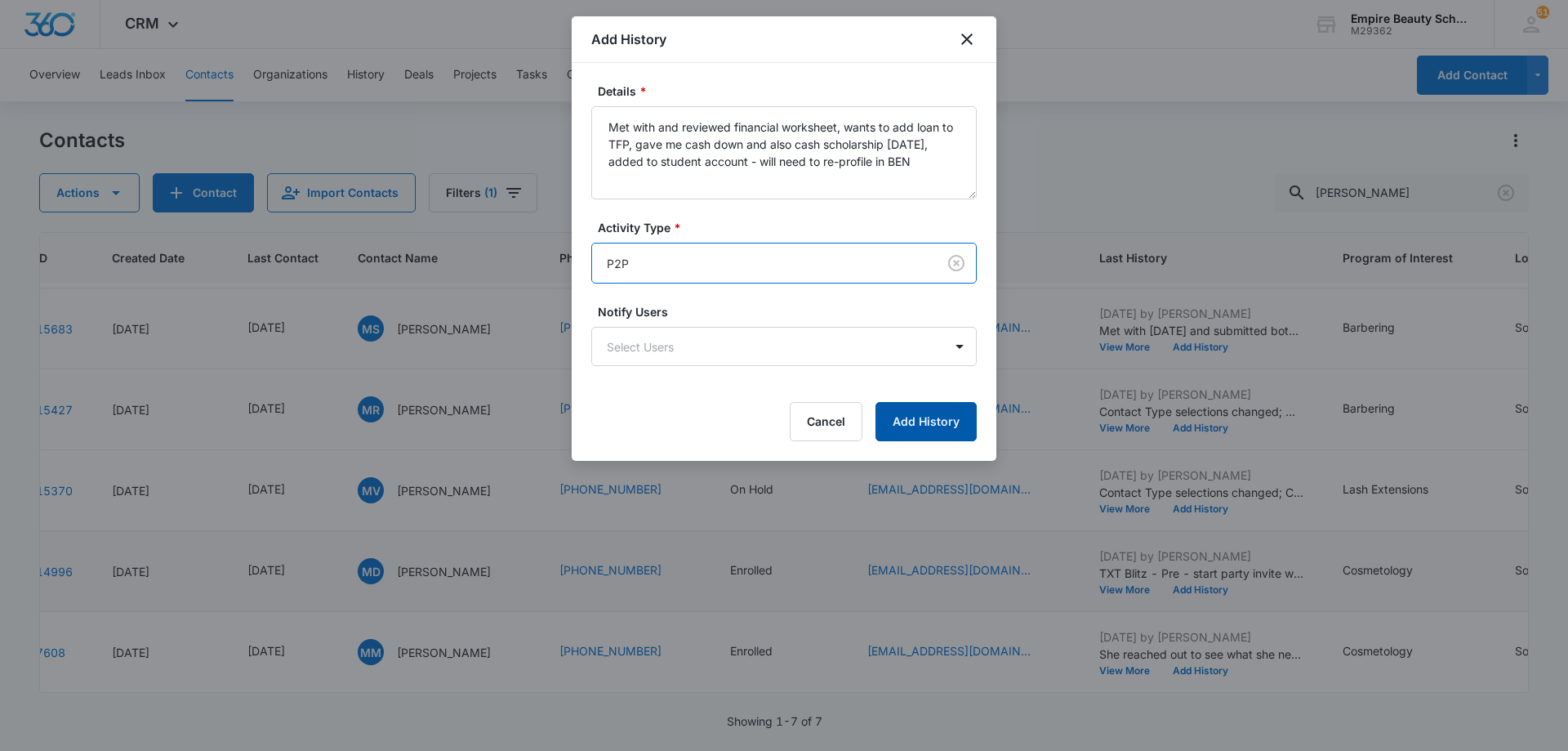
click at [903, 421] on button "Add History" at bounding box center [926, 421] width 102 height 40
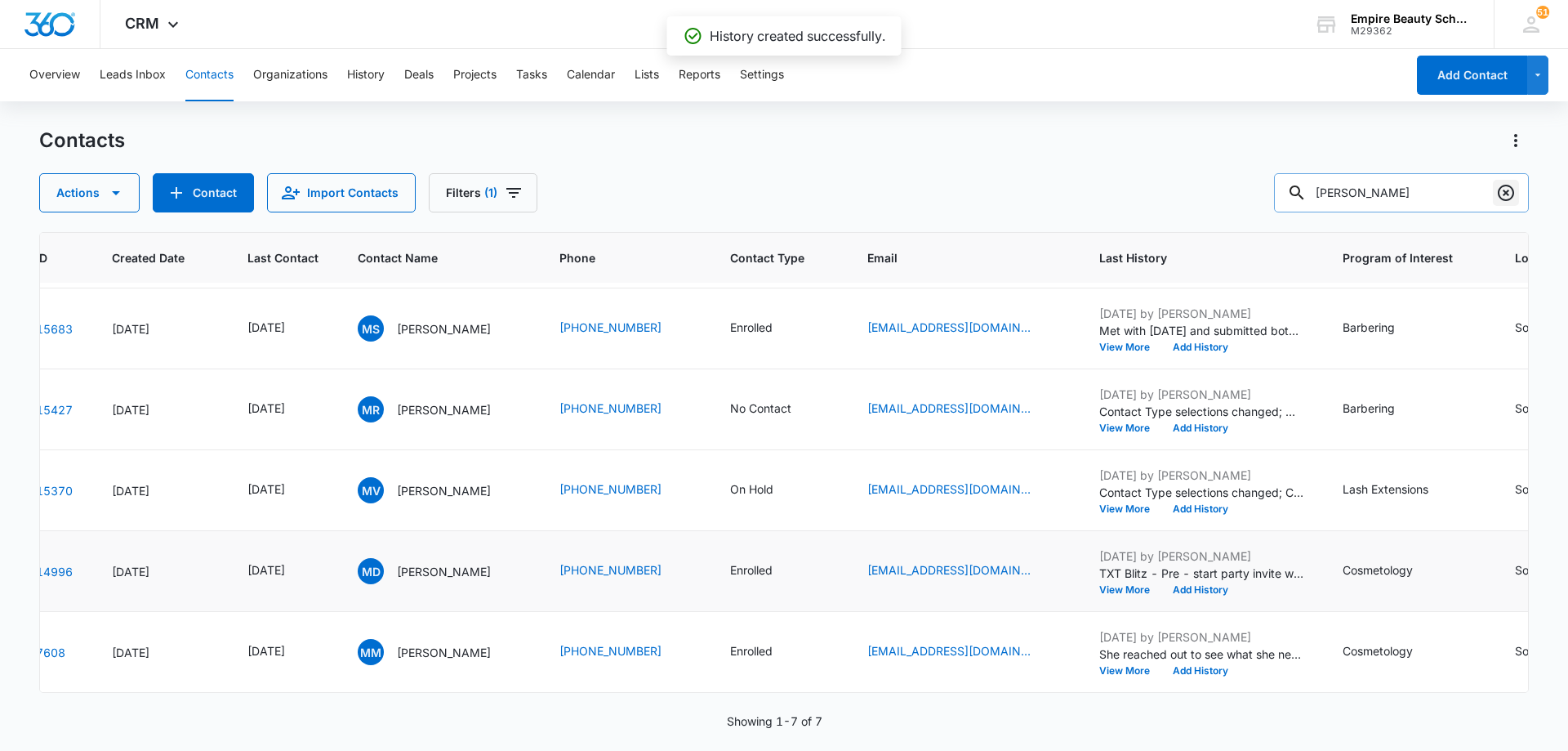
click at [1507, 193] on icon "Clear" at bounding box center [1506, 193] width 16 height 16
